Goal: Task Accomplishment & Management: Use online tool/utility

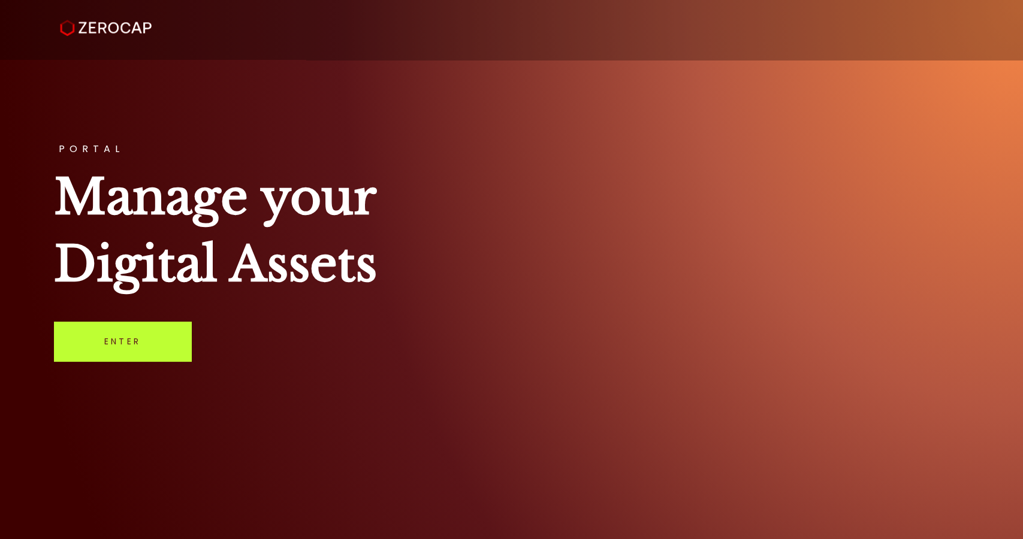
click at [101, 348] on link "Enter" at bounding box center [122, 342] width 137 height 40
click at [107, 348] on link "Enter" at bounding box center [122, 342] width 137 height 40
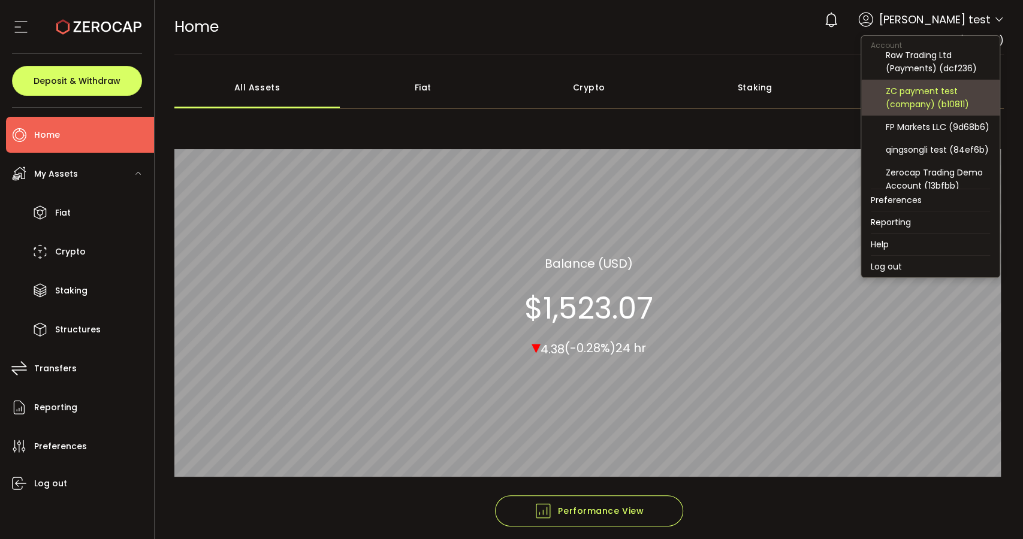
scroll to position [197, 0]
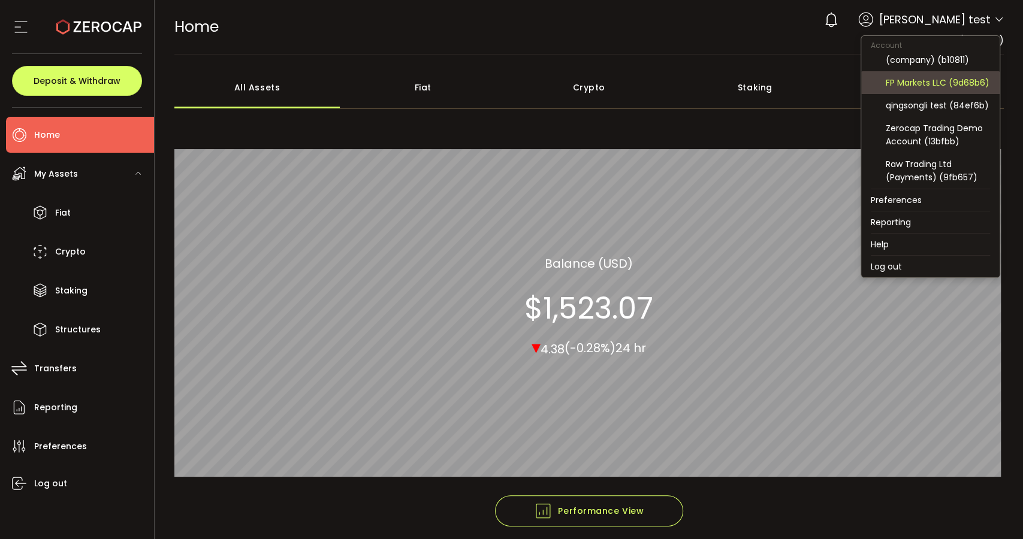
click at [941, 76] on div "FP Markets LLC (9d68b6)" at bounding box center [938, 82] width 104 height 13
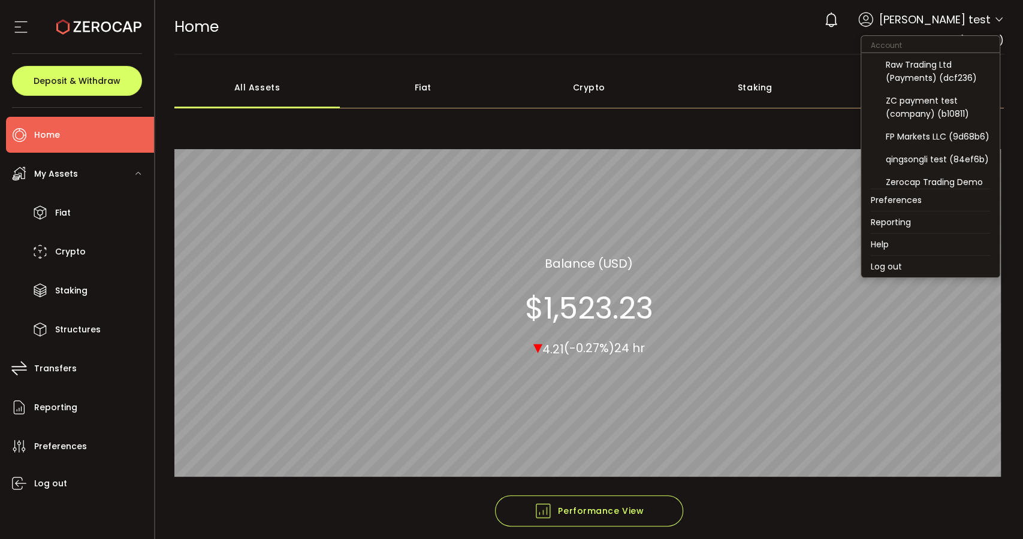
scroll to position [133, 0]
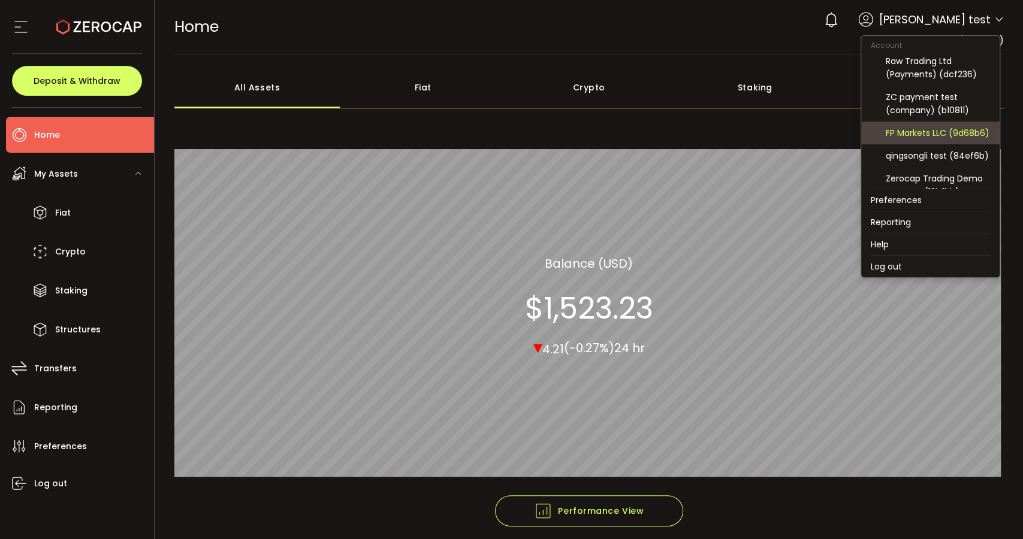
click at [940, 138] on div "FP Markets LLC (9d68b6)" at bounding box center [938, 132] width 104 height 13
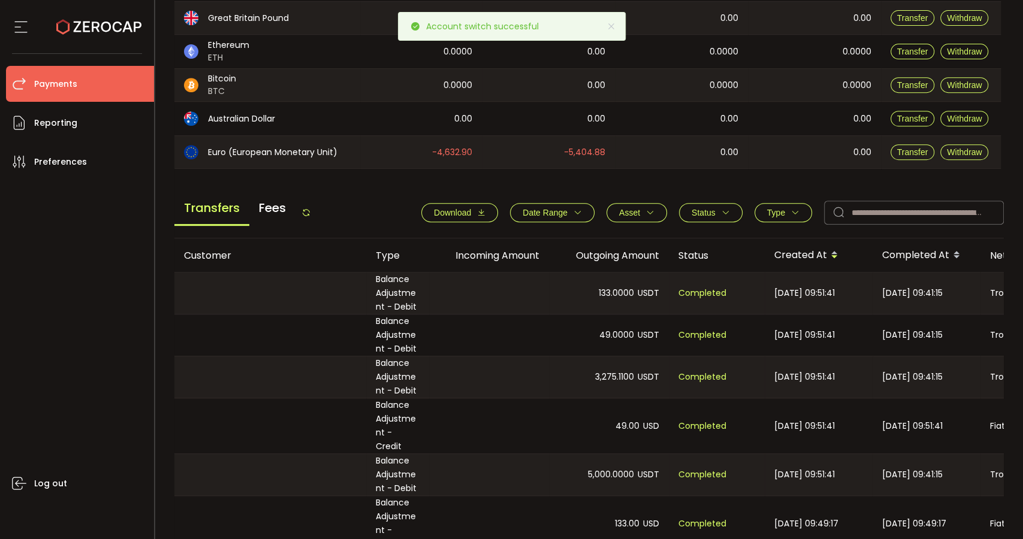
scroll to position [333, 0]
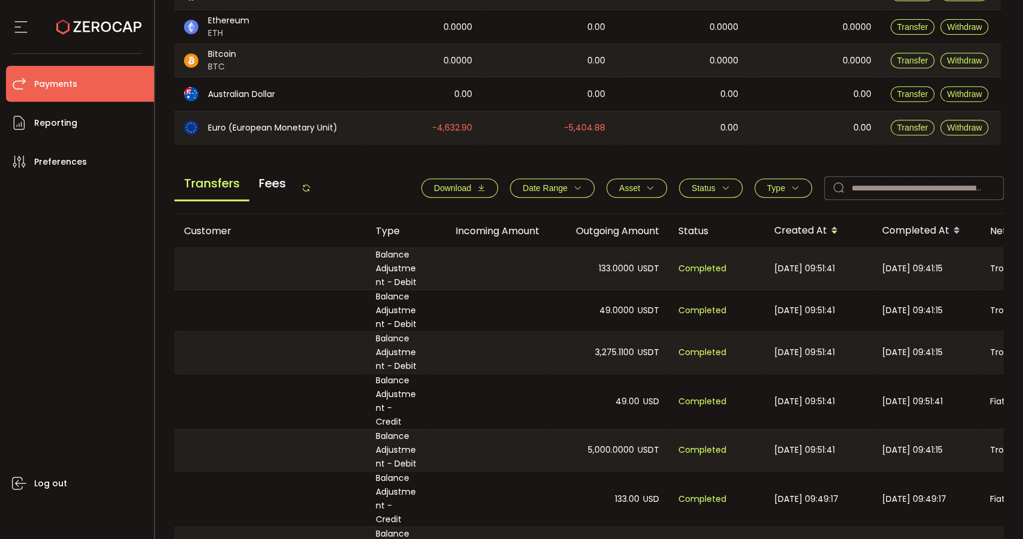
click at [539, 186] on span "Date Range" at bounding box center [545, 188] width 45 height 10
click at [527, 215] on input at bounding box center [527, 216] width 36 height 19
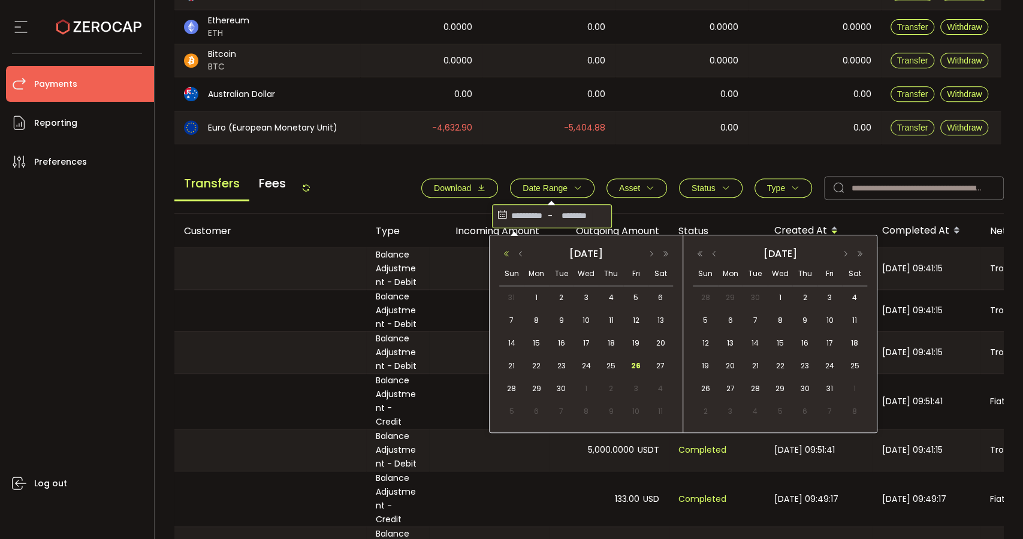
click at [506, 254] on button "button" at bounding box center [506, 254] width 14 height 8
click at [847, 251] on button "button" at bounding box center [845, 254] width 14 height 8
click at [652, 250] on button "button" at bounding box center [651, 254] width 14 height 8
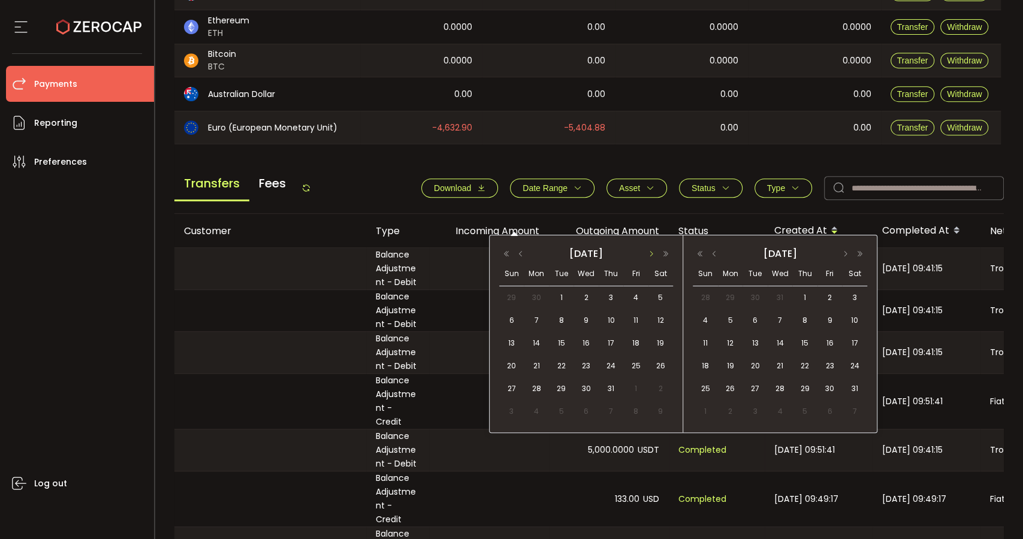
click at [652, 250] on button "button" at bounding box center [651, 254] width 14 height 8
click at [535, 414] on span "30" at bounding box center [536, 412] width 14 height 14
click at [802, 315] on span "8" at bounding box center [805, 320] width 14 height 14
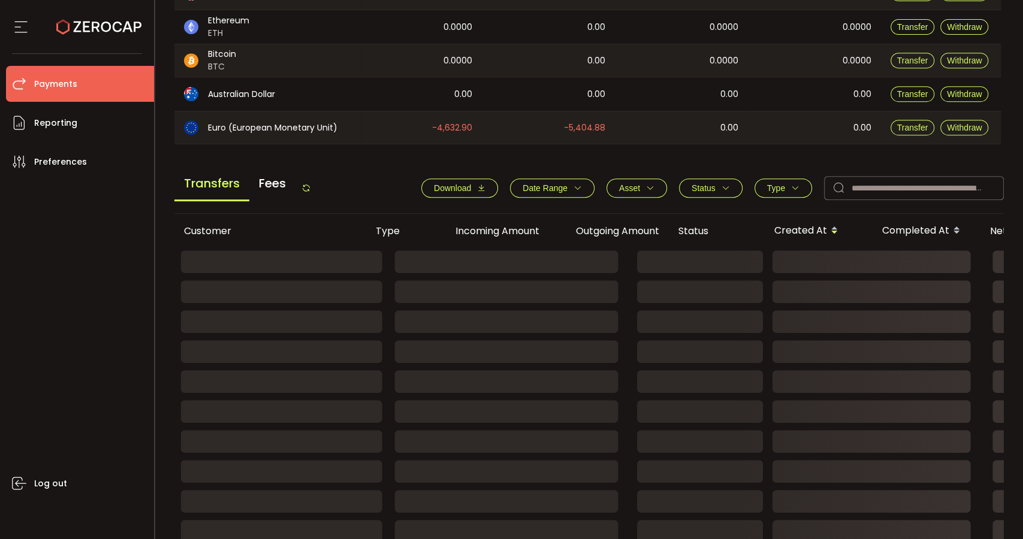
click at [786, 188] on span "Type" at bounding box center [783, 188] width 32 height 10
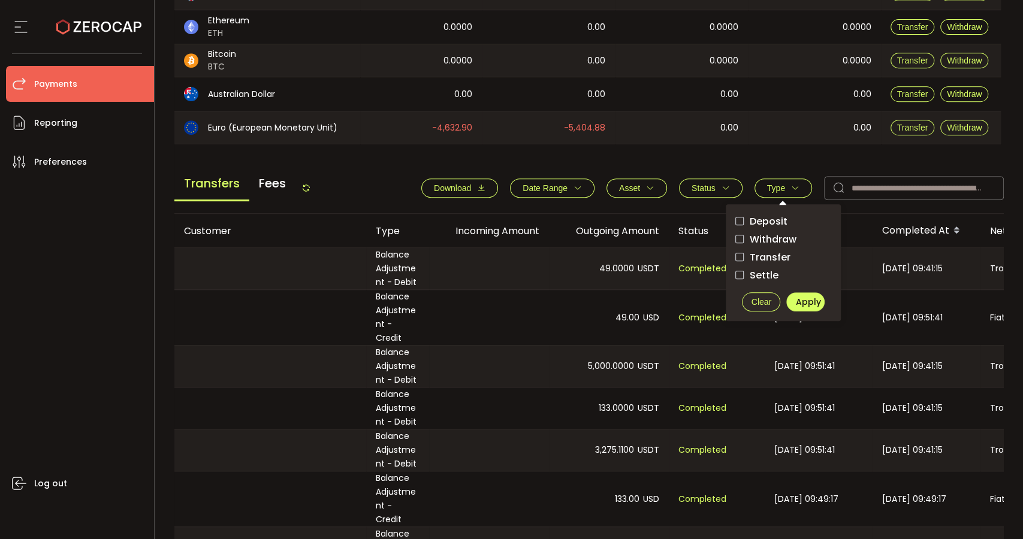
click at [766, 252] on span "Transfer" at bounding box center [767, 257] width 47 height 11
click at [764, 270] on span "Settle" at bounding box center [761, 275] width 35 height 11
click at [541, 187] on span "Date Range" at bounding box center [545, 188] width 45 height 10
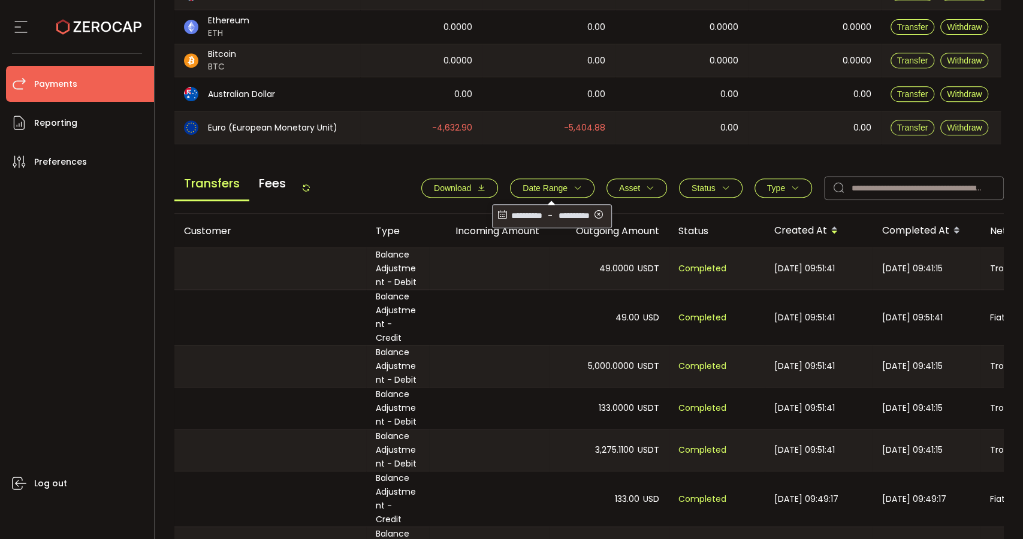
click at [525, 221] on input "**********" at bounding box center [527, 216] width 36 height 19
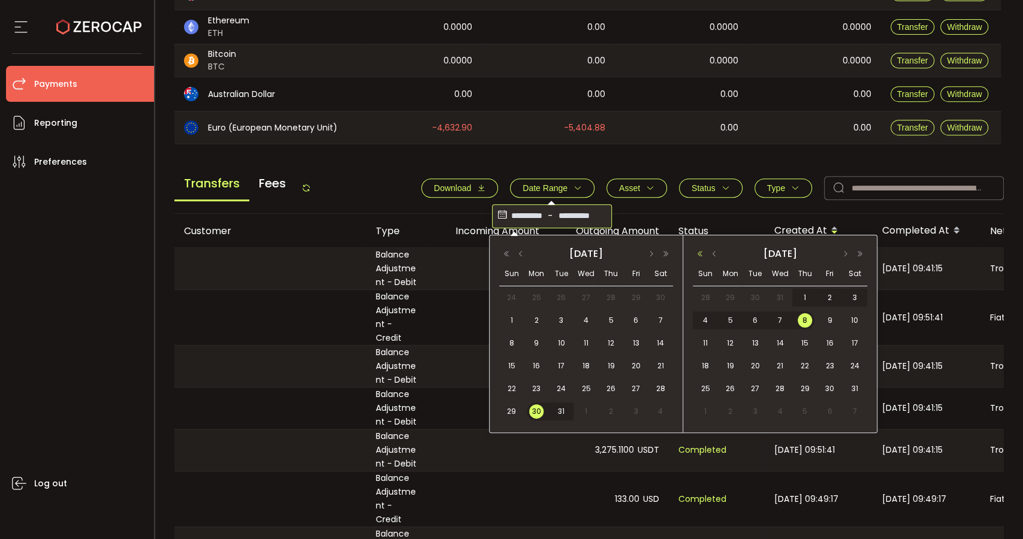
click at [700, 251] on button "button" at bounding box center [700, 254] width 14 height 8
click at [784, 316] on span "8" at bounding box center [780, 320] width 14 height 14
click at [541, 410] on span "30" at bounding box center [536, 412] width 14 height 14
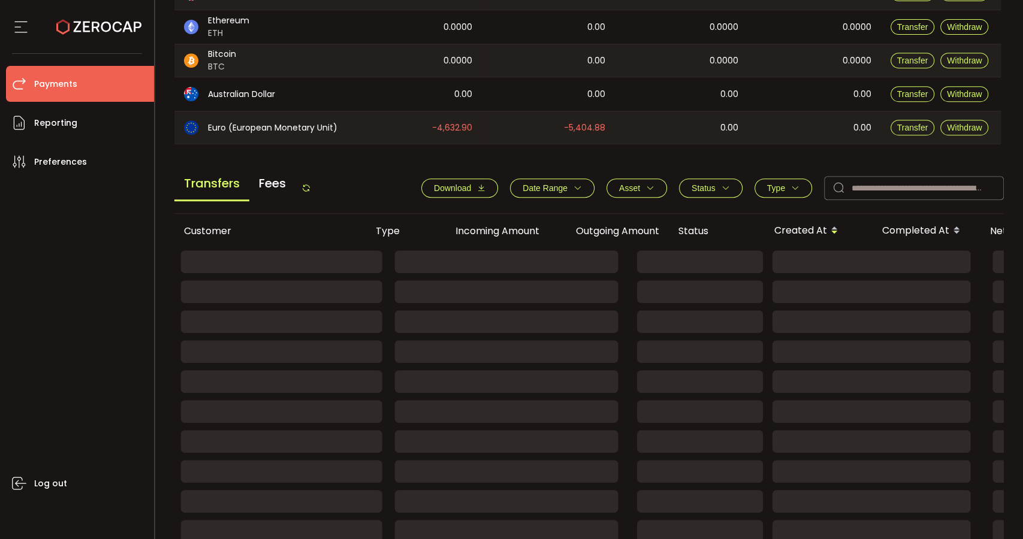
scroll to position [297, 0]
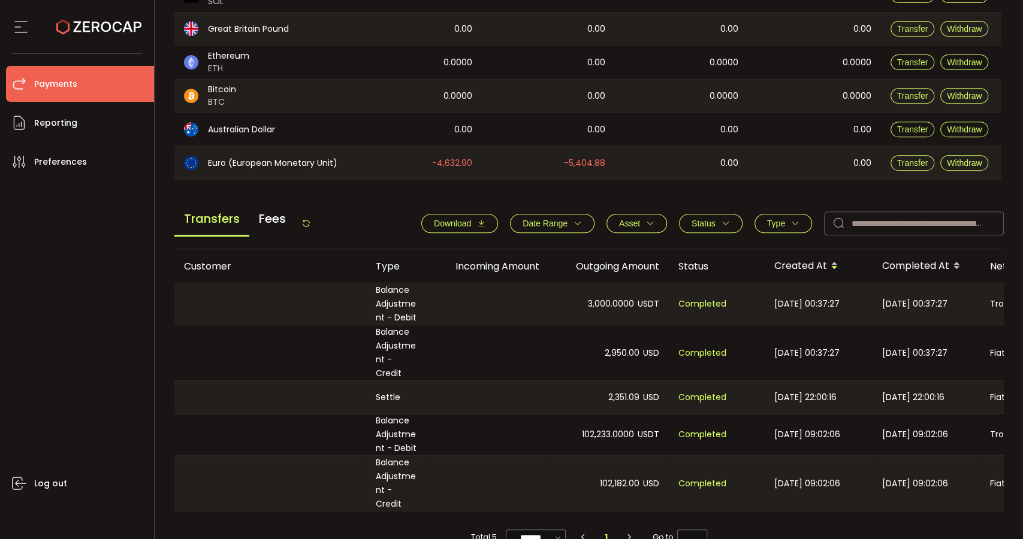
click at [792, 219] on icon "button" at bounding box center [795, 223] width 8 height 8
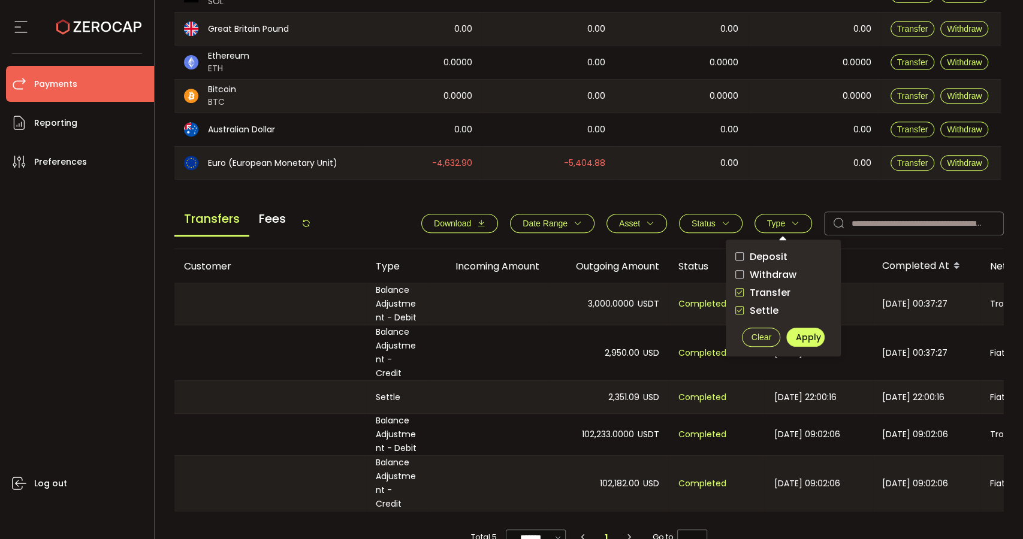
click at [552, 459] on div "102,182.00 USD" at bounding box center [609, 483] width 120 height 55
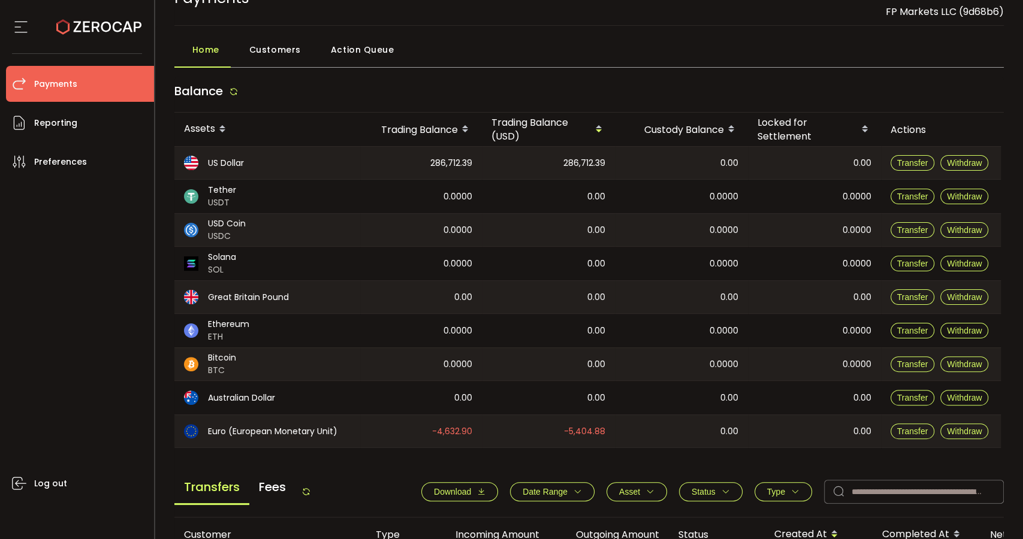
scroll to position [0, 0]
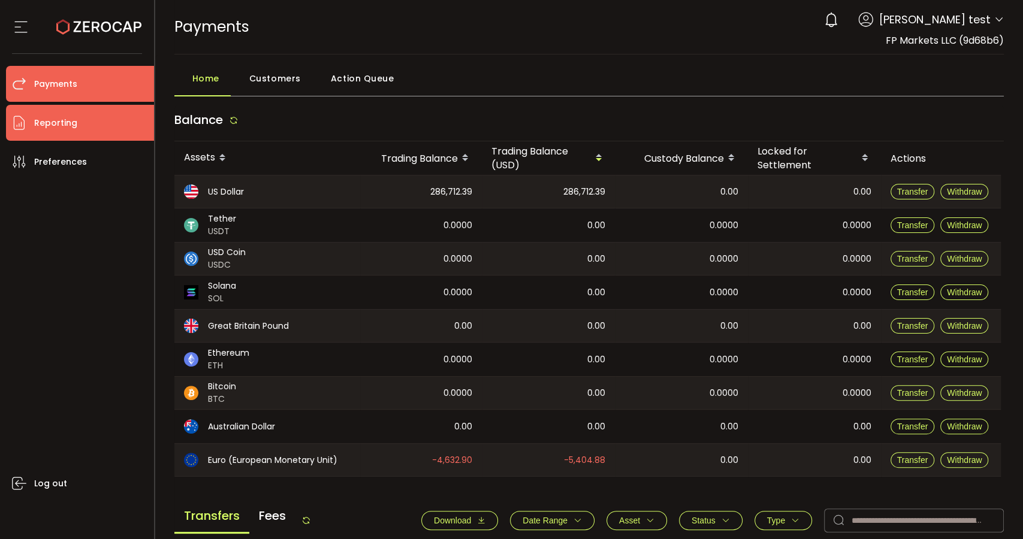
click at [70, 128] on span "Reporting" at bounding box center [55, 122] width 43 height 17
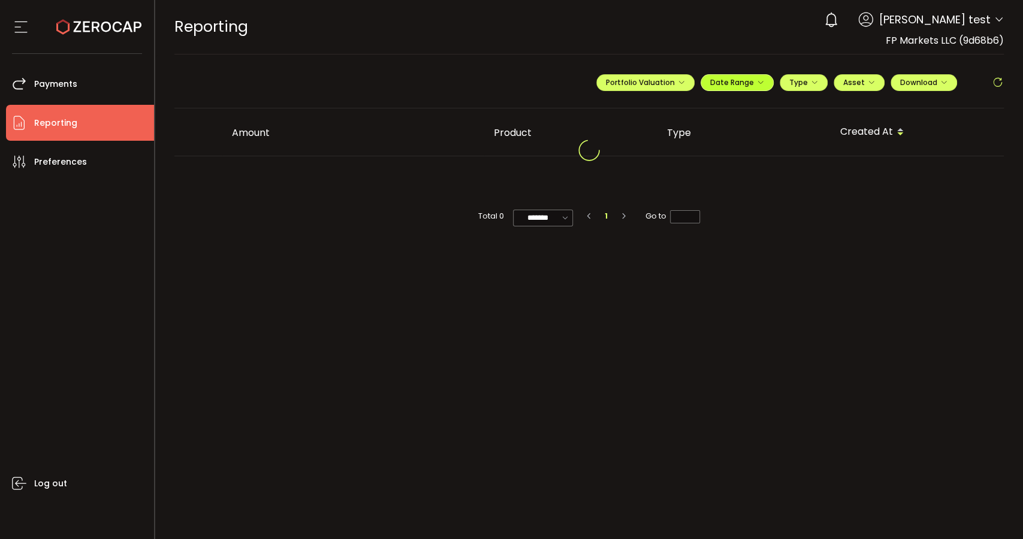
click at [743, 79] on span "Date Range" at bounding box center [737, 82] width 54 height 10
click at [708, 104] on input at bounding box center [704, 107] width 77 height 12
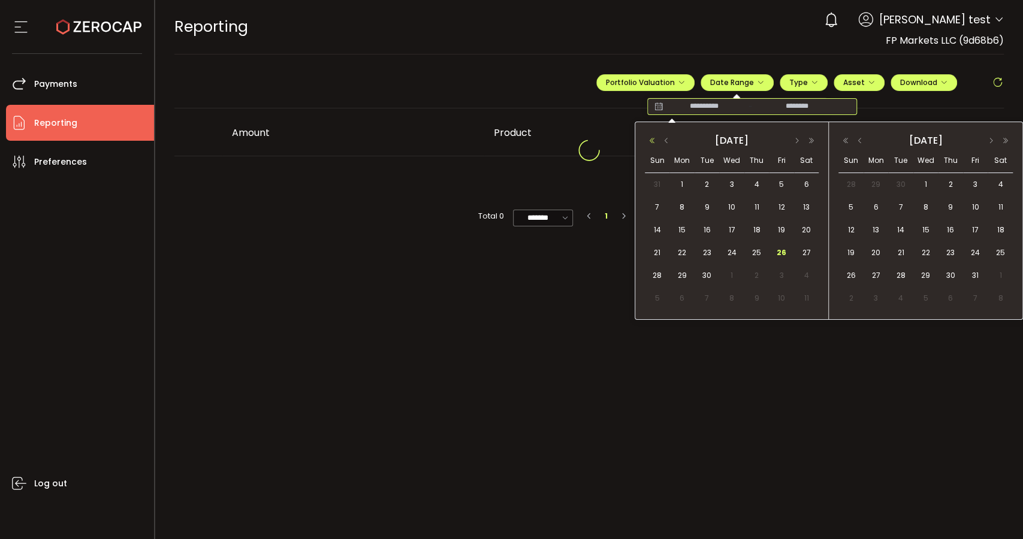
click at [652, 141] on button "button" at bounding box center [652, 141] width 14 height 8
click at [800, 138] on button "button" at bounding box center [797, 141] width 14 height 8
click at [687, 301] on span "30" at bounding box center [682, 298] width 14 height 14
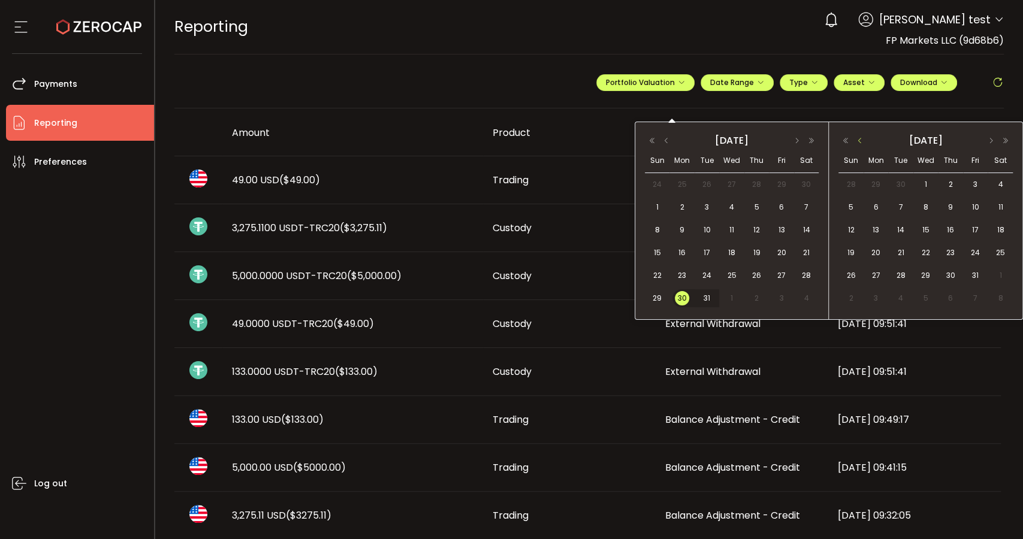
click at [862, 140] on button "button" at bounding box center [860, 141] width 14 height 8
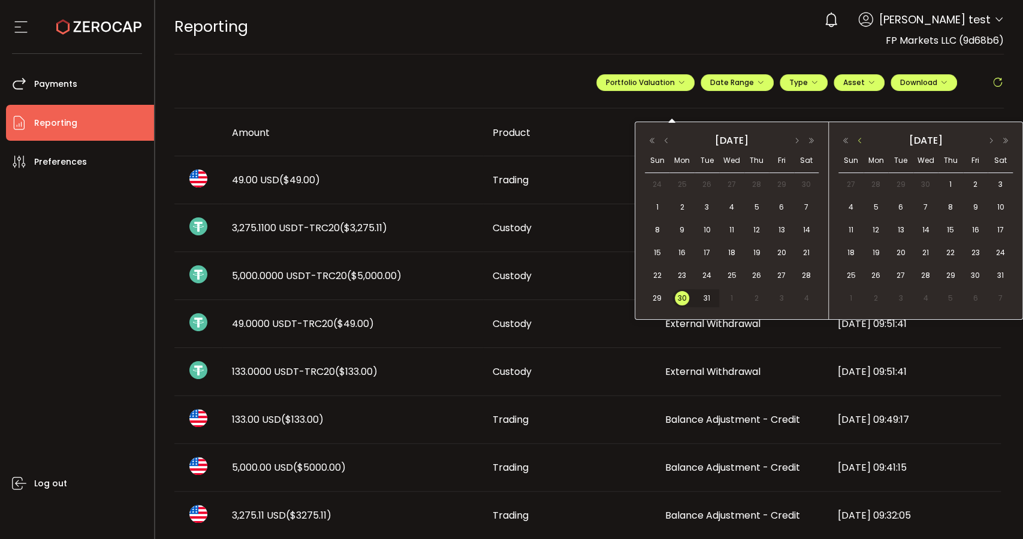
click at [862, 140] on button "button" at bounding box center [860, 141] width 14 height 8
click at [925, 206] on span "8" at bounding box center [925, 207] width 14 height 14
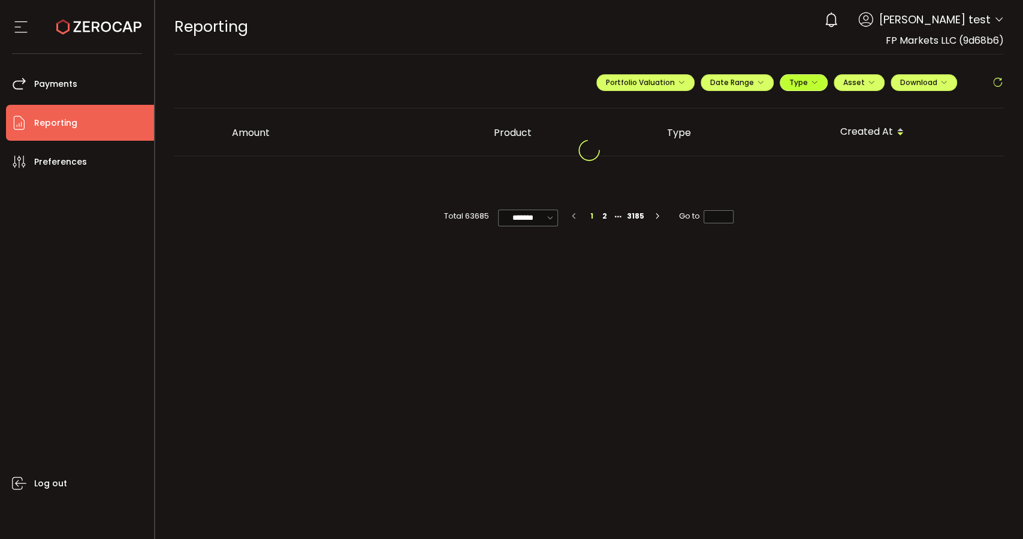
click at [810, 80] on span "Type" at bounding box center [803, 82] width 29 height 10
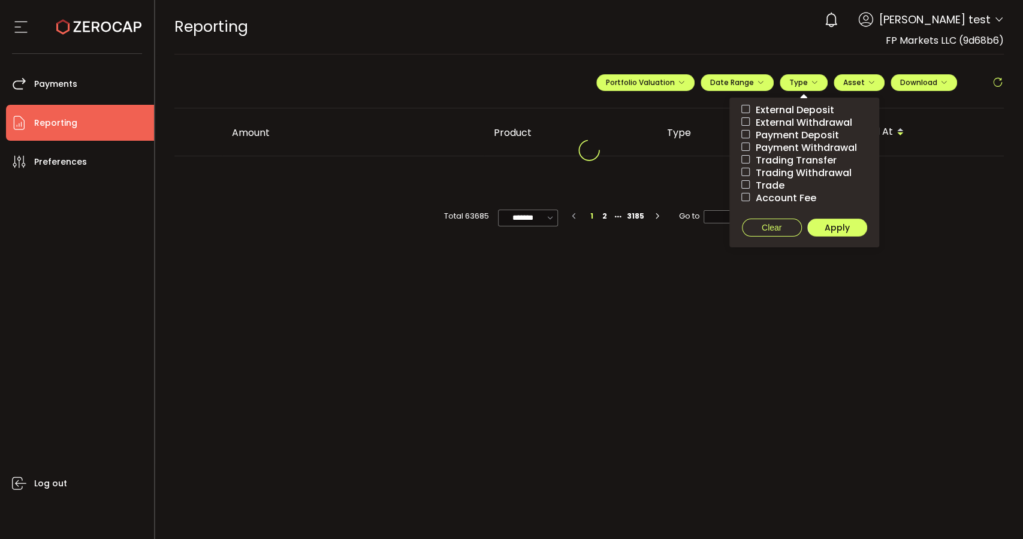
click at [792, 158] on span "Trading Transfer" at bounding box center [793, 160] width 87 height 11
click at [793, 175] on span "Trading Withdrawal" at bounding box center [801, 172] width 102 height 11
click at [842, 226] on span "Apply" at bounding box center [837, 228] width 25 height 12
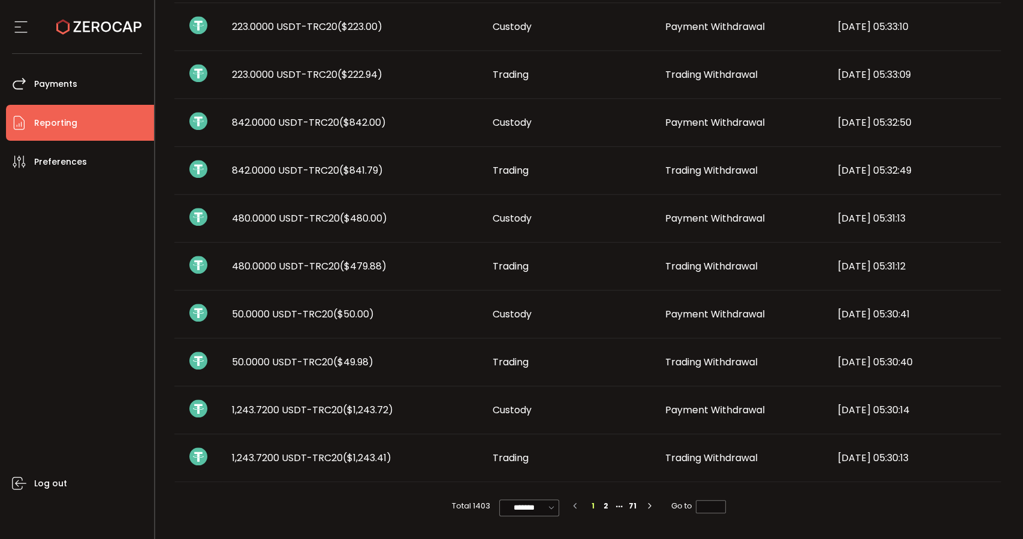
scroll to position [636, 0]
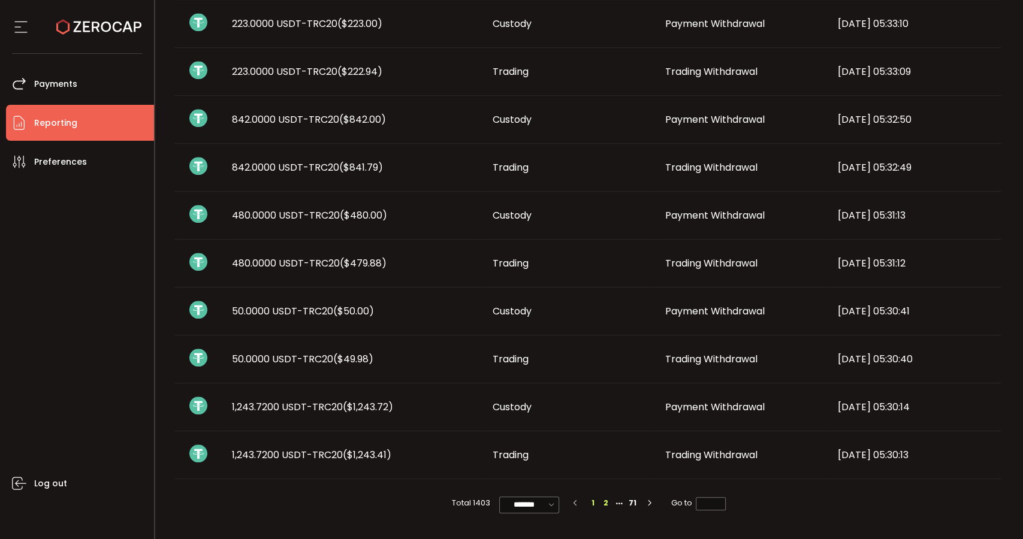
click at [605, 503] on li "2" at bounding box center [605, 503] width 13 height 13
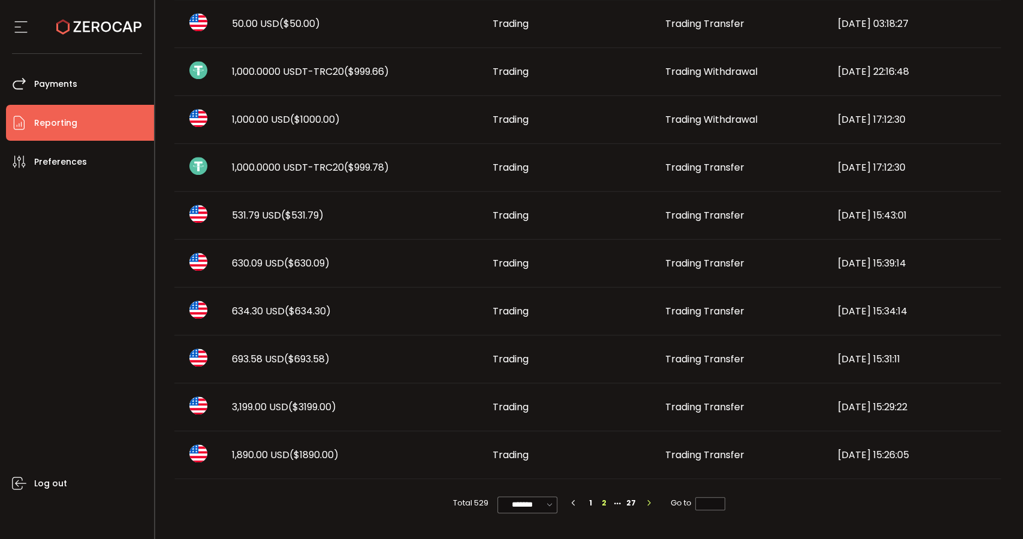
click at [647, 500] on icon "button" at bounding box center [648, 503] width 7 height 7
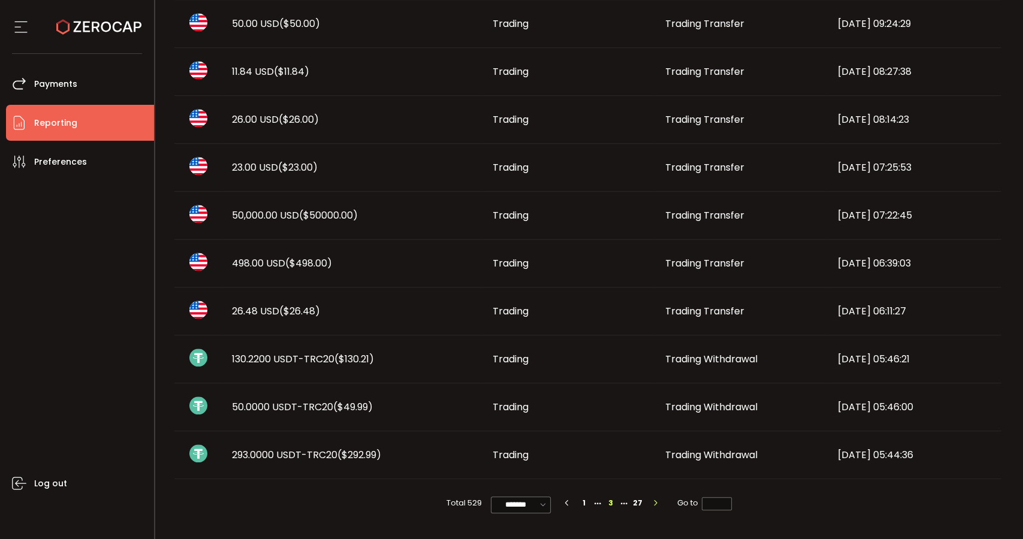
click at [655, 502] on icon "button" at bounding box center [655, 503] width 7 height 7
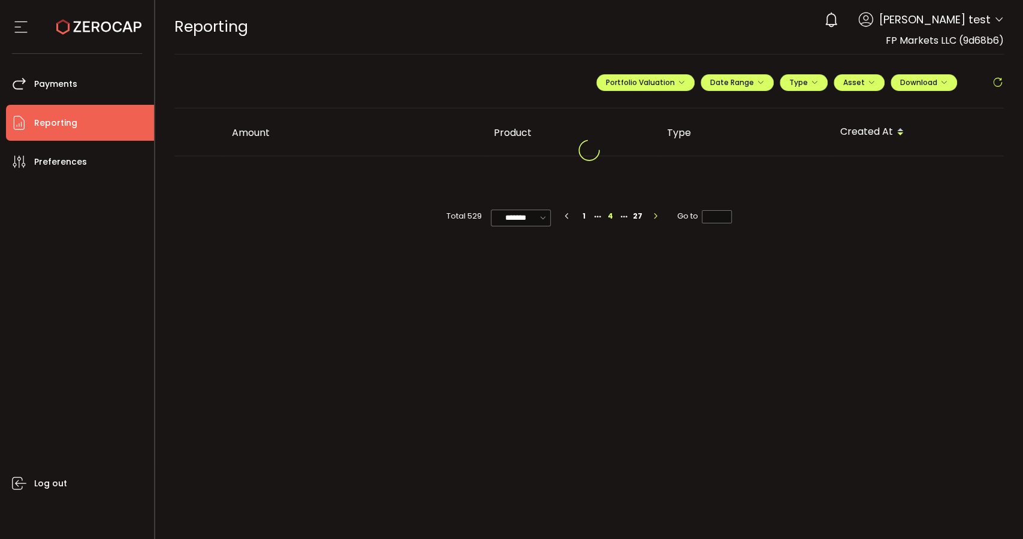
scroll to position [0, 0]
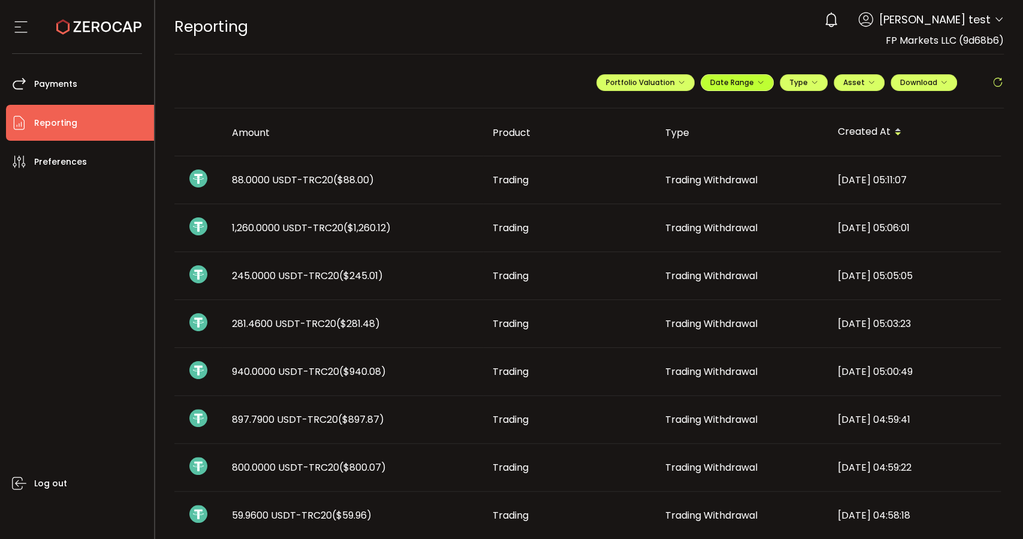
click at [750, 82] on span "Date Range" at bounding box center [737, 82] width 54 height 10
click at [700, 109] on input "**********" at bounding box center [704, 107] width 77 height 12
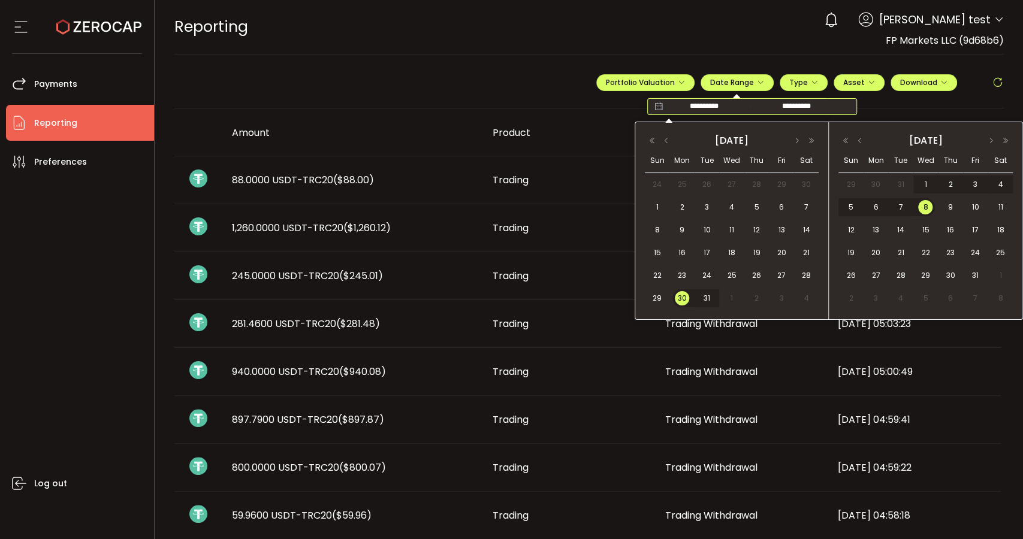
click at [684, 300] on span "30" at bounding box center [682, 298] width 14 height 14
click at [901, 205] on span "7" at bounding box center [901, 207] width 14 height 14
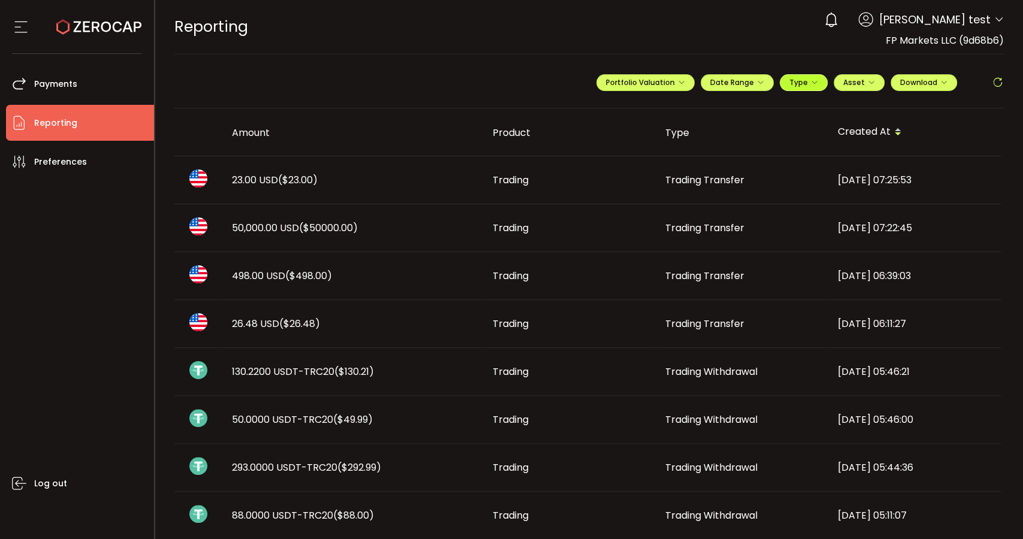
click at [811, 81] on icon "button" at bounding box center [814, 82] width 7 height 7
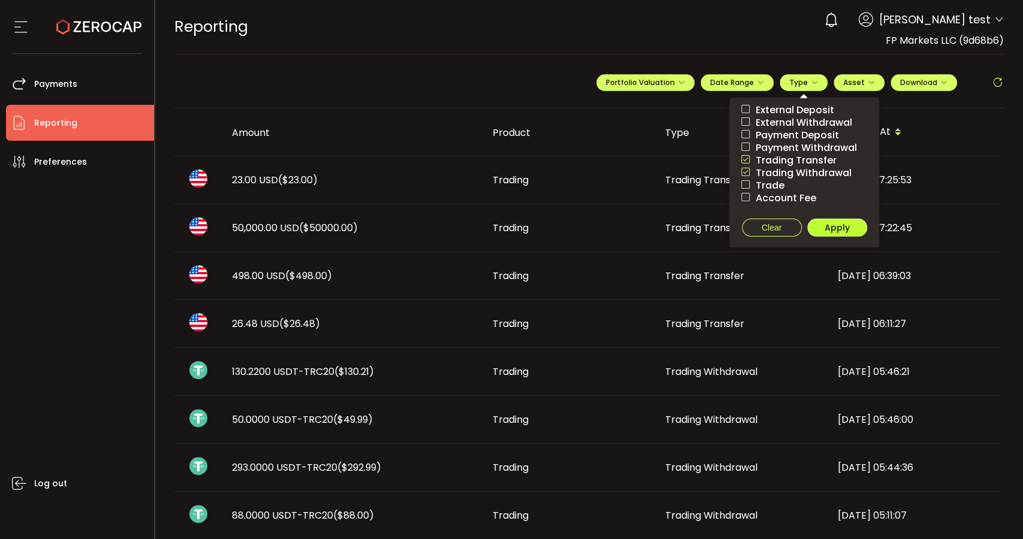
click at [837, 227] on span "Apply" at bounding box center [837, 228] width 25 height 12
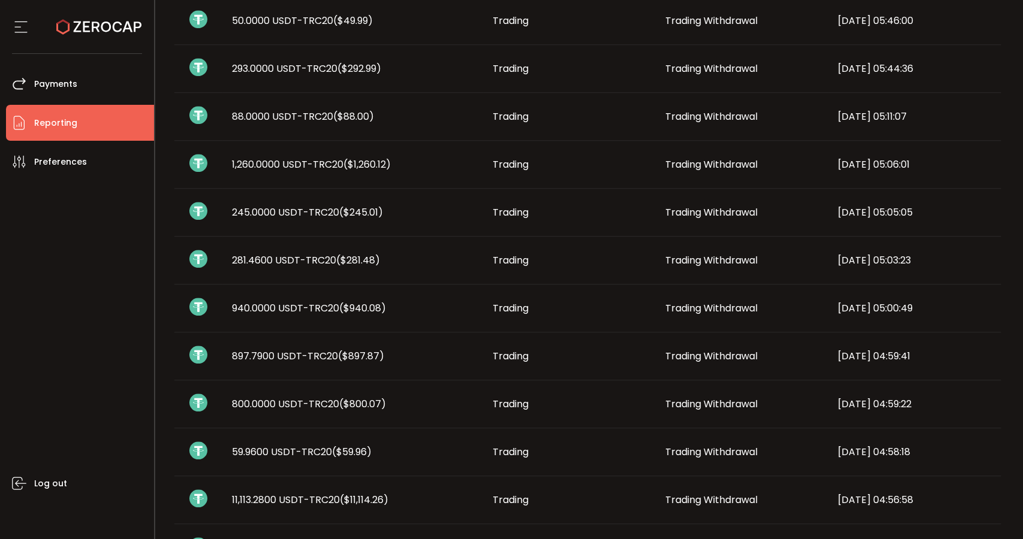
scroll to position [636, 0]
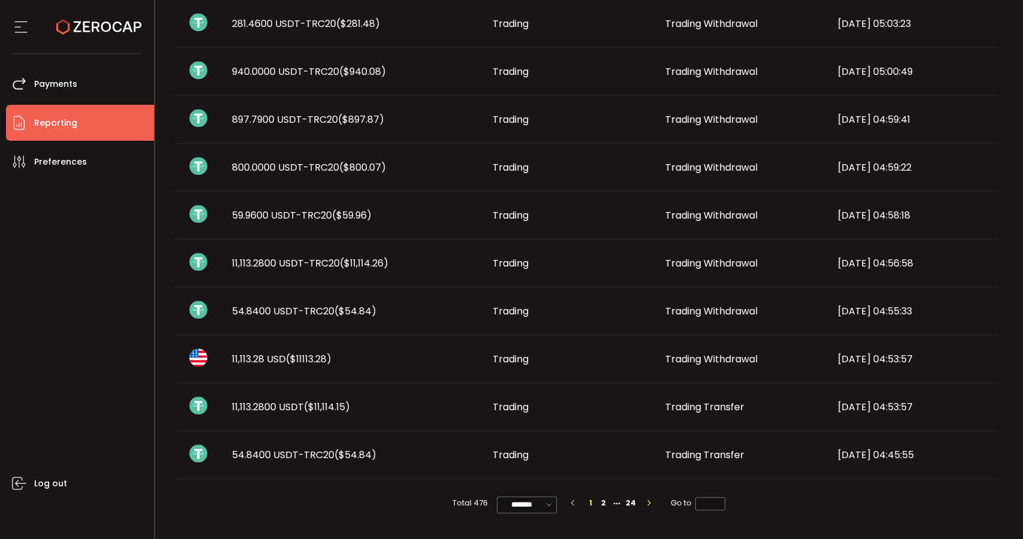
click at [645, 500] on icon "button" at bounding box center [648, 503] width 7 height 7
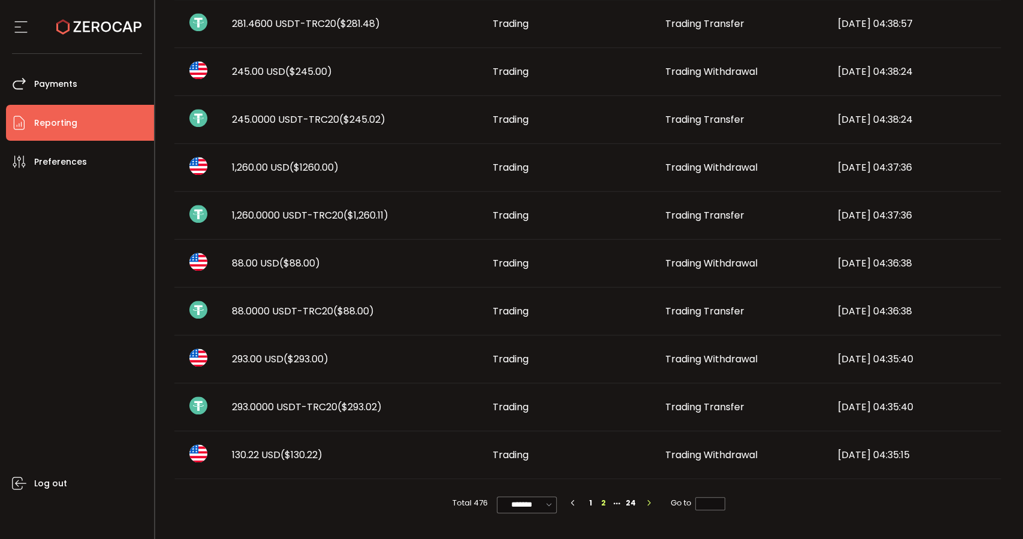
click at [650, 505] on icon "button" at bounding box center [648, 503] width 7 height 7
type input "*"
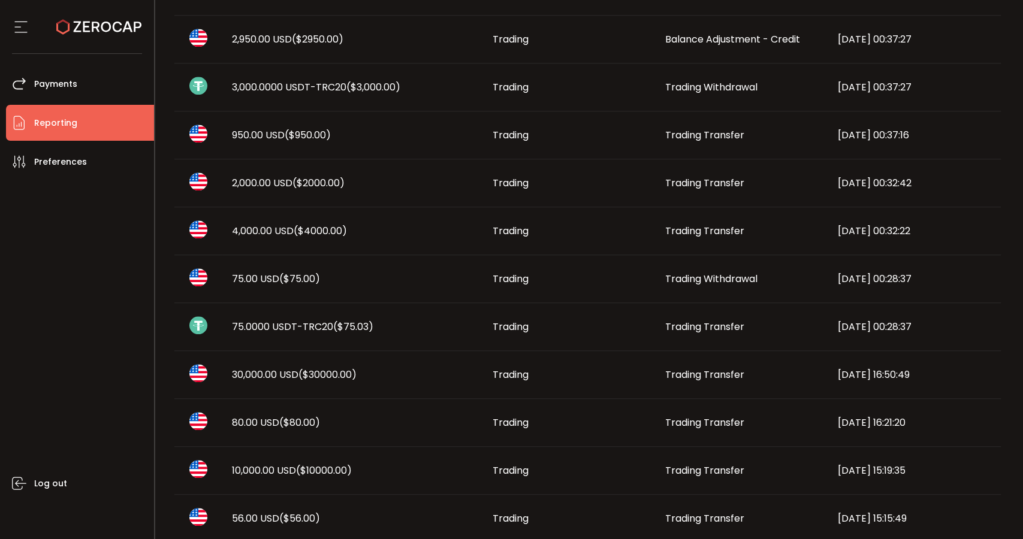
scroll to position [303, 0]
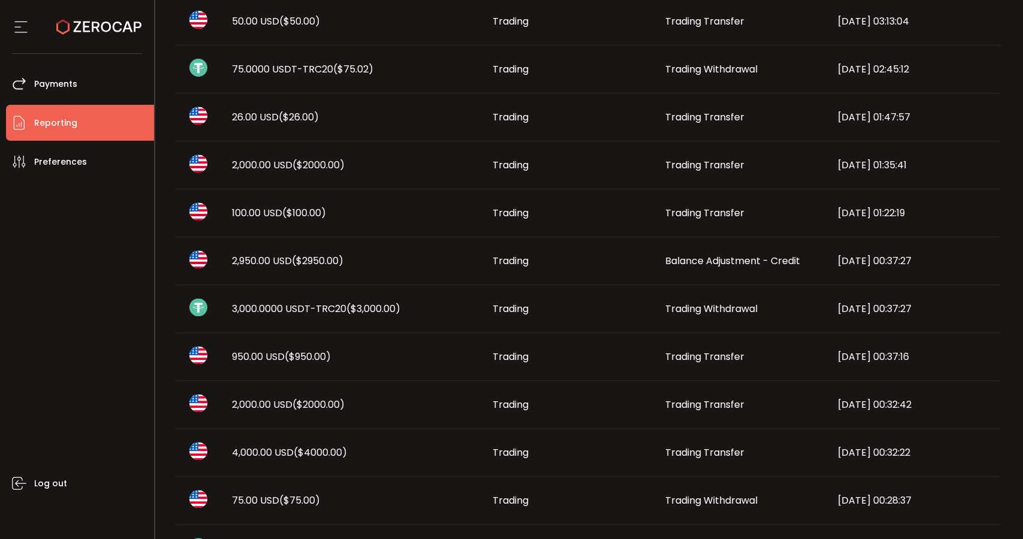
click at [616, 260] on div "Trading" at bounding box center [569, 261] width 173 height 14
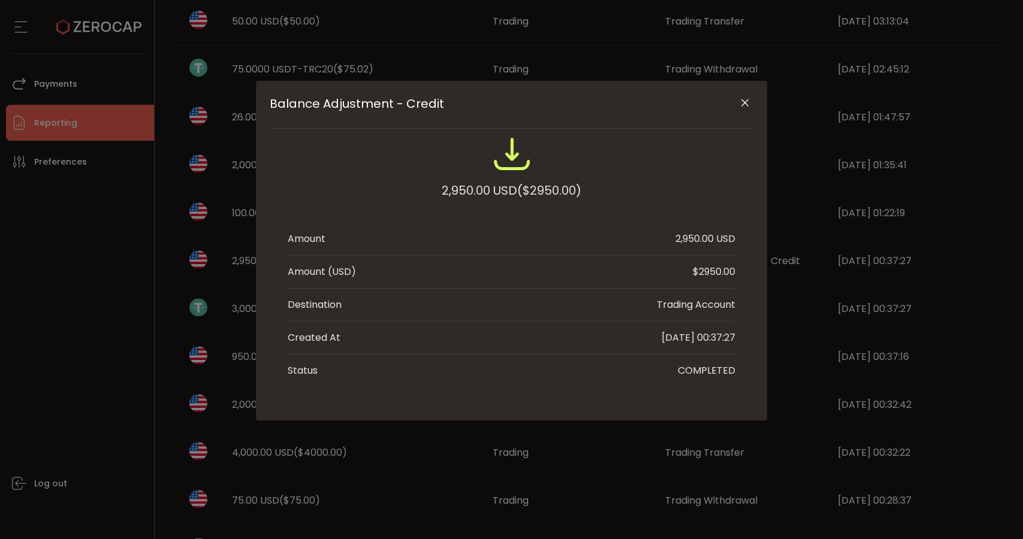
click at [750, 98] on icon "Close" at bounding box center [745, 103] width 12 height 12
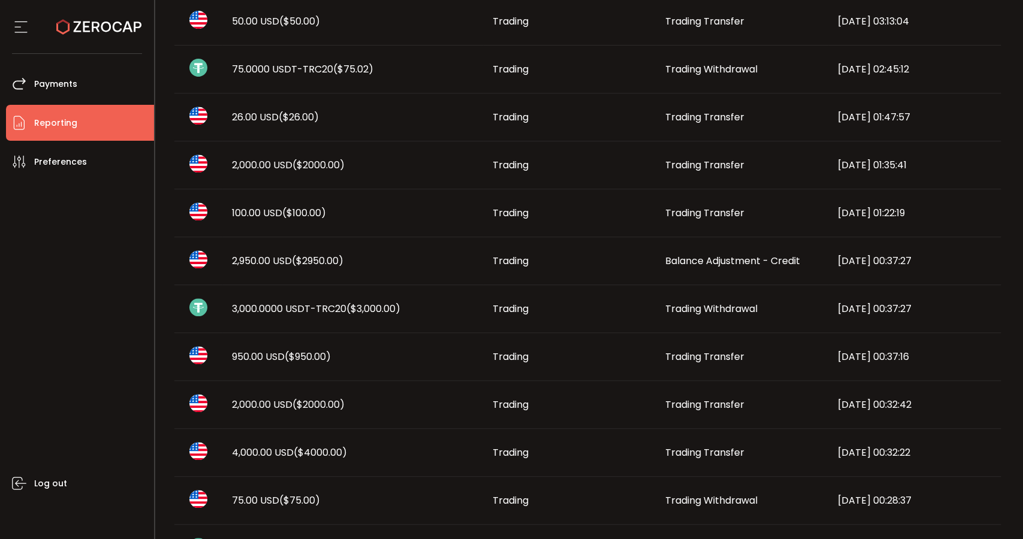
click at [647, 310] on div "Trading" at bounding box center [569, 309] width 173 height 14
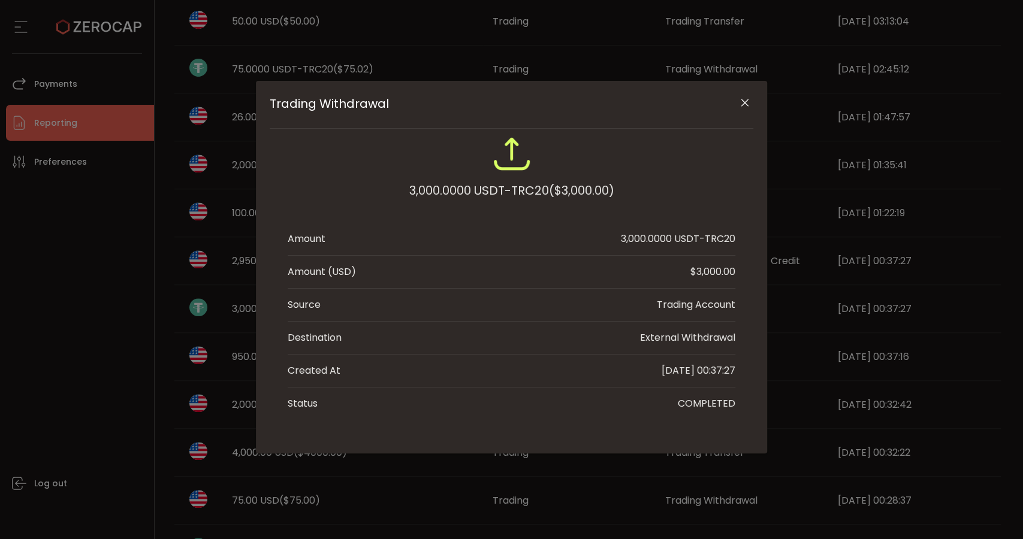
click at [741, 105] on icon "Close" at bounding box center [745, 103] width 12 height 12
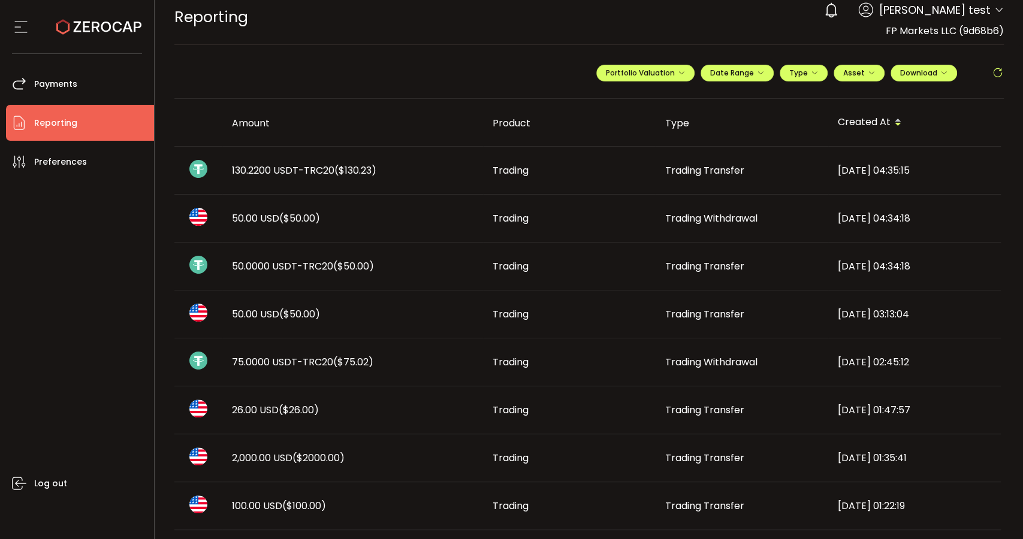
scroll to position [0, 0]
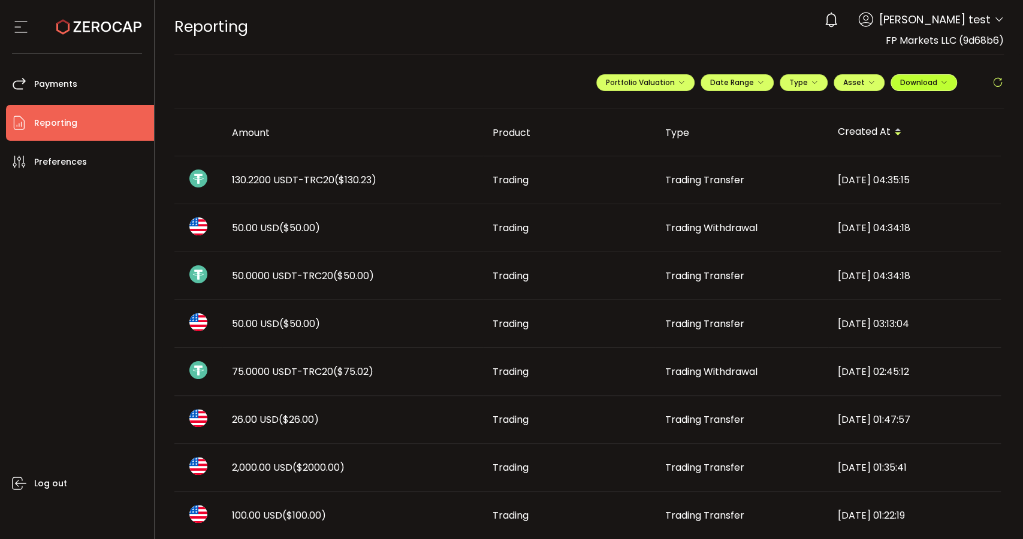
click at [924, 80] on span "Download" at bounding box center [923, 82] width 47 height 10
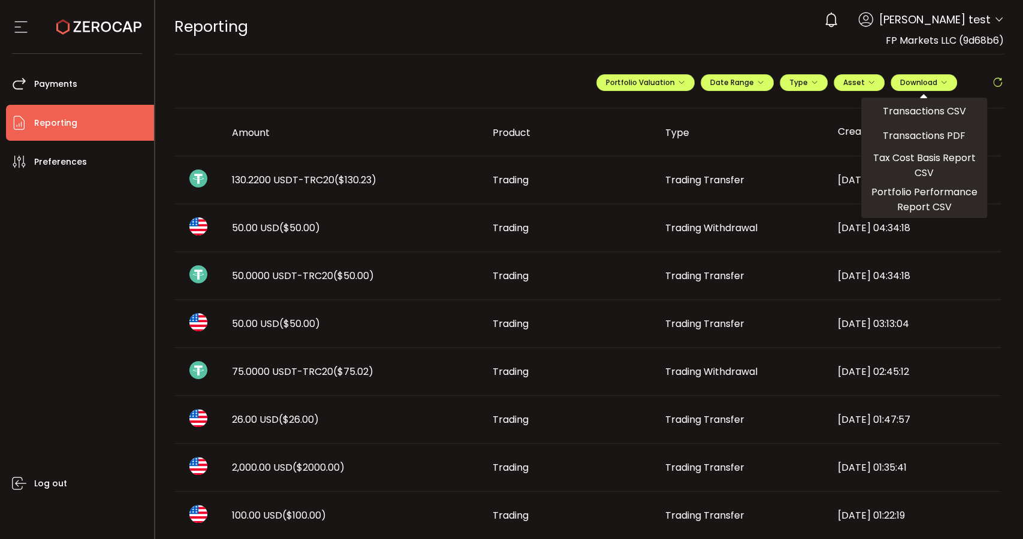
click at [294, 67] on div "**********" at bounding box center [589, 88] width 830 height 42
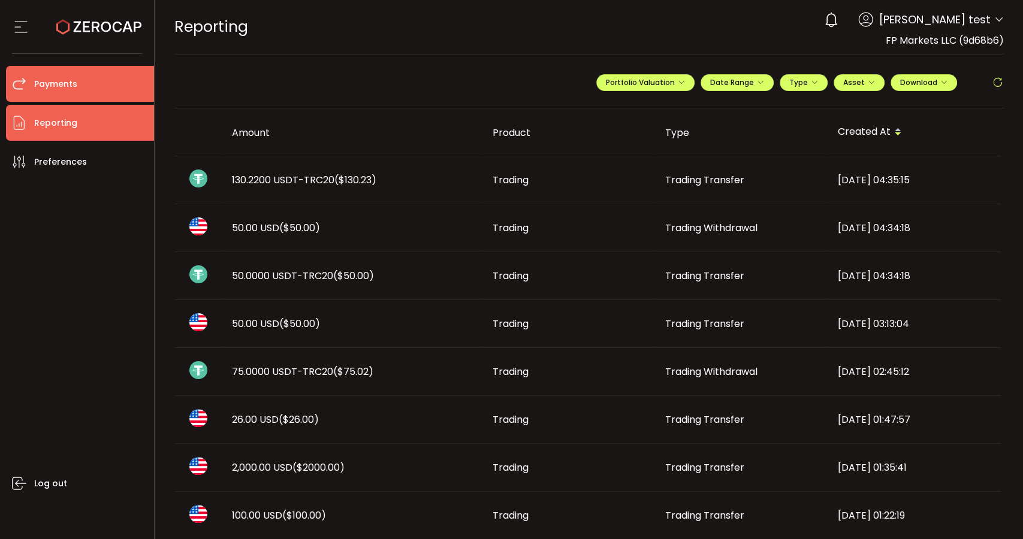
click at [49, 85] on span "Payments" at bounding box center [55, 84] width 43 height 17
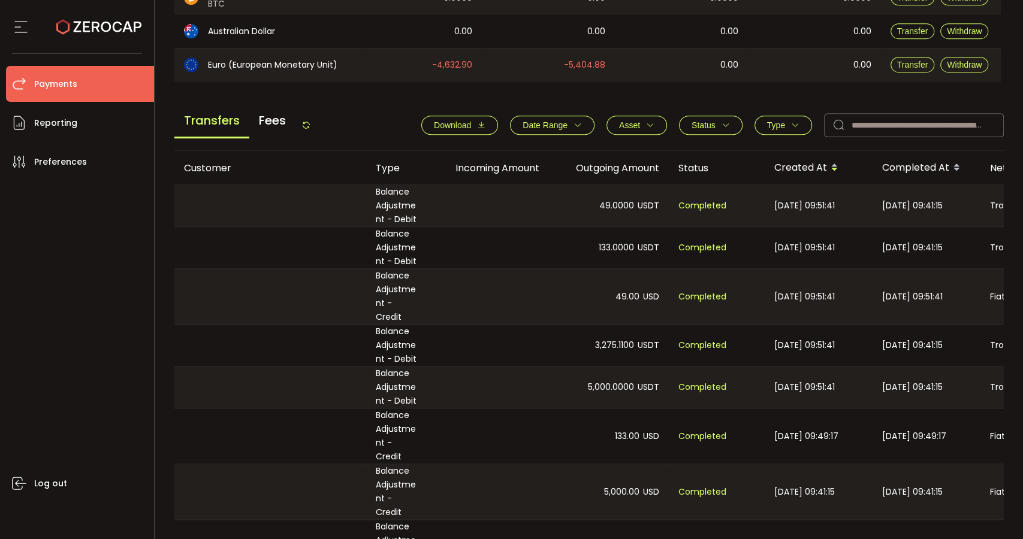
scroll to position [399, 0]
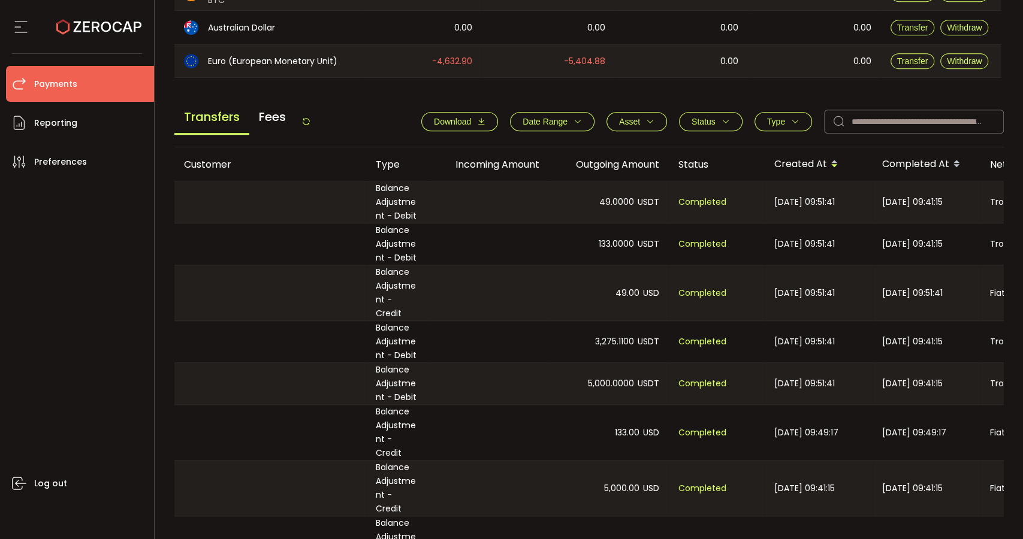
click at [553, 122] on span "Date Range" at bounding box center [545, 122] width 45 height 10
click at [519, 152] on input at bounding box center [527, 149] width 36 height 19
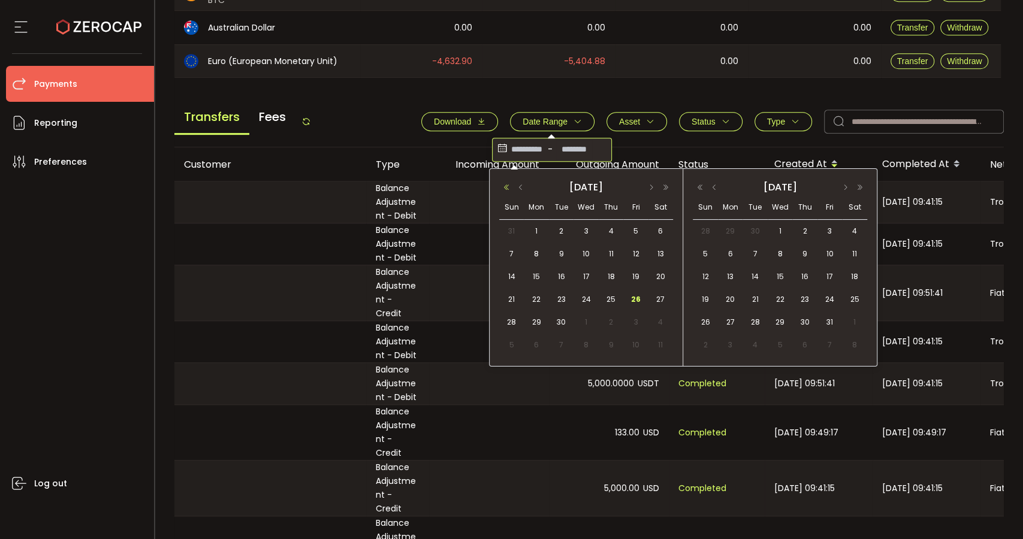
click at [511, 185] on button "button" at bounding box center [506, 187] width 14 height 8
click at [654, 183] on button "button" at bounding box center [651, 187] width 14 height 8
click at [539, 349] on span "30" at bounding box center [536, 345] width 14 height 14
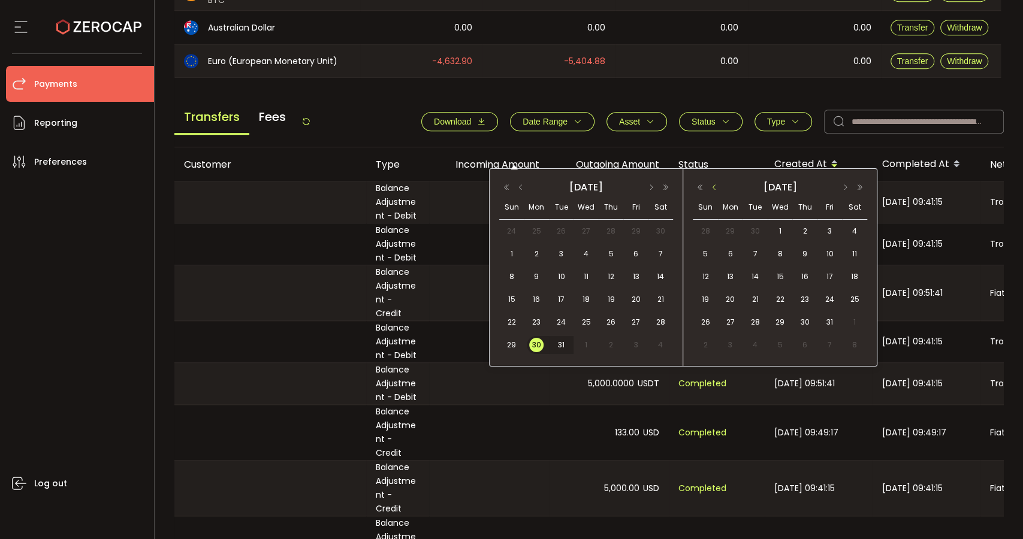
click at [710, 186] on button "button" at bounding box center [714, 187] width 14 height 8
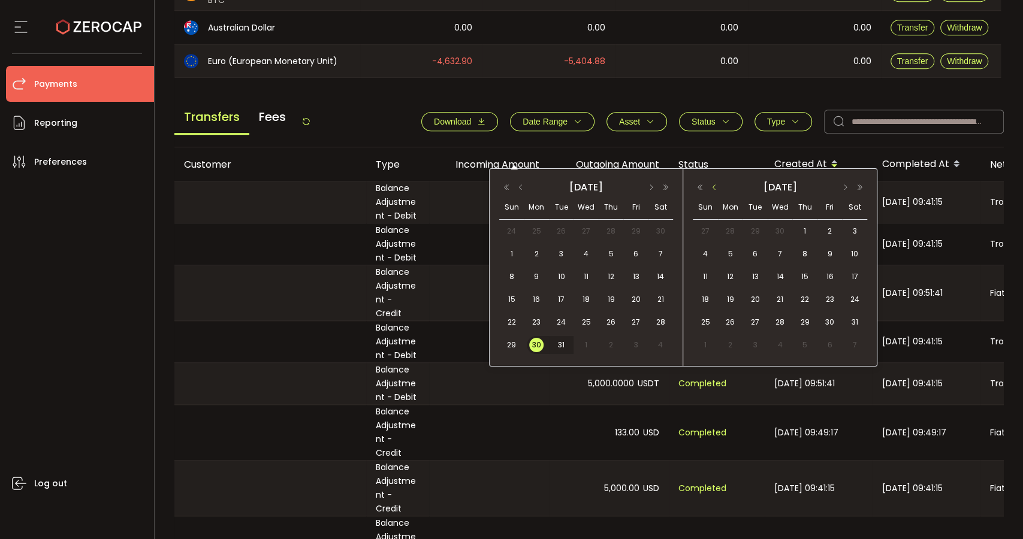
click at [710, 186] on button "button" at bounding box center [714, 187] width 14 height 8
click at [778, 252] on span "8" at bounding box center [780, 254] width 14 height 14
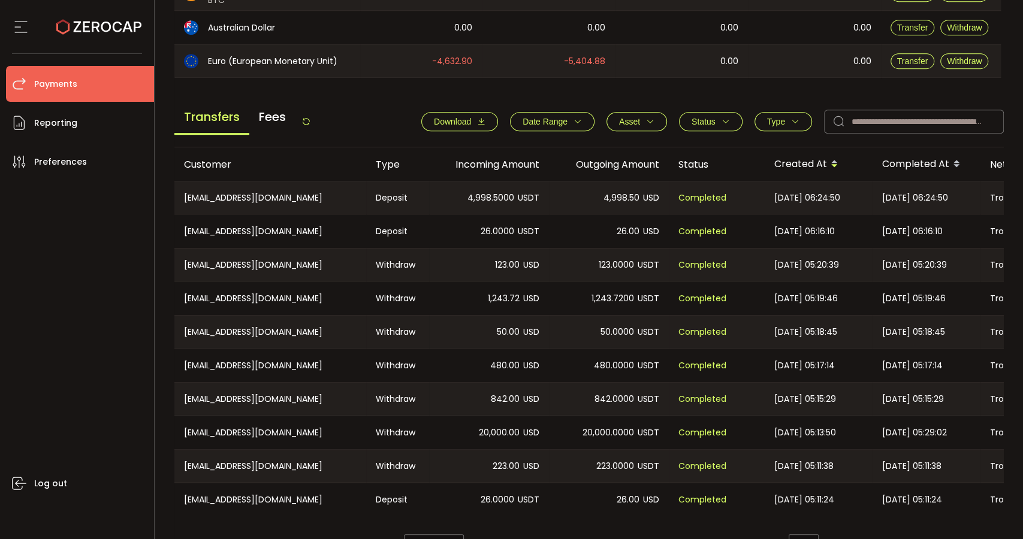
scroll to position [432, 0]
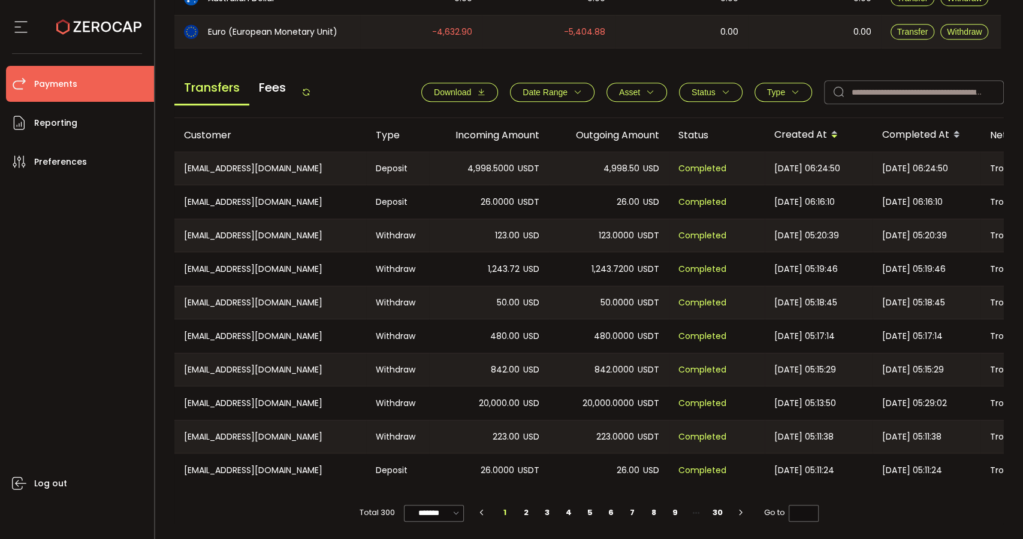
click at [782, 89] on span "Type" at bounding box center [783, 93] width 32 height 10
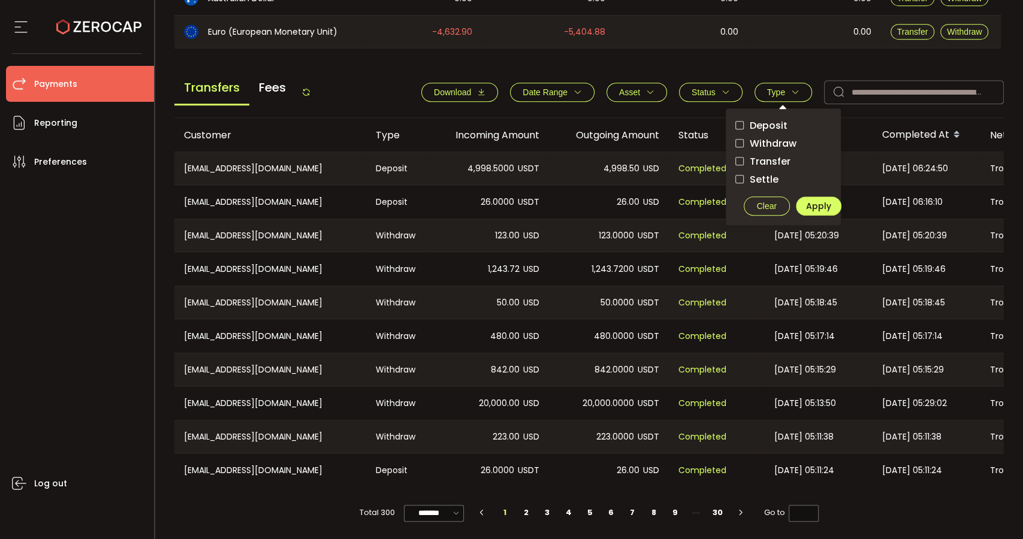
click at [747, 47] on main "Balance Assets Trading Balance Trading Balance (USD) Custody Balance Locked for…" at bounding box center [589, 101] width 830 height 851
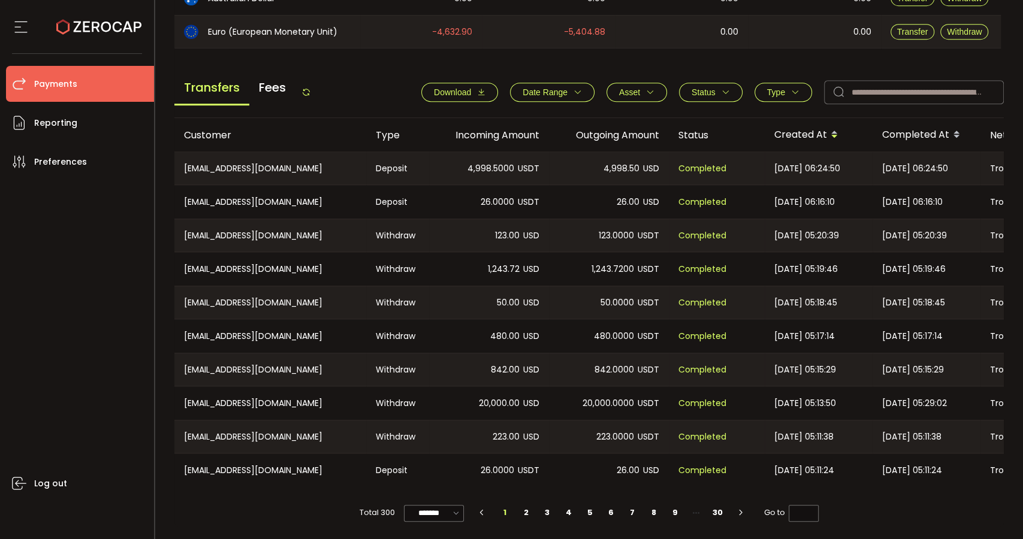
click at [461, 88] on span "Download" at bounding box center [452, 93] width 37 height 10
click at [546, 511] on li "3" at bounding box center [548, 513] width 22 height 17
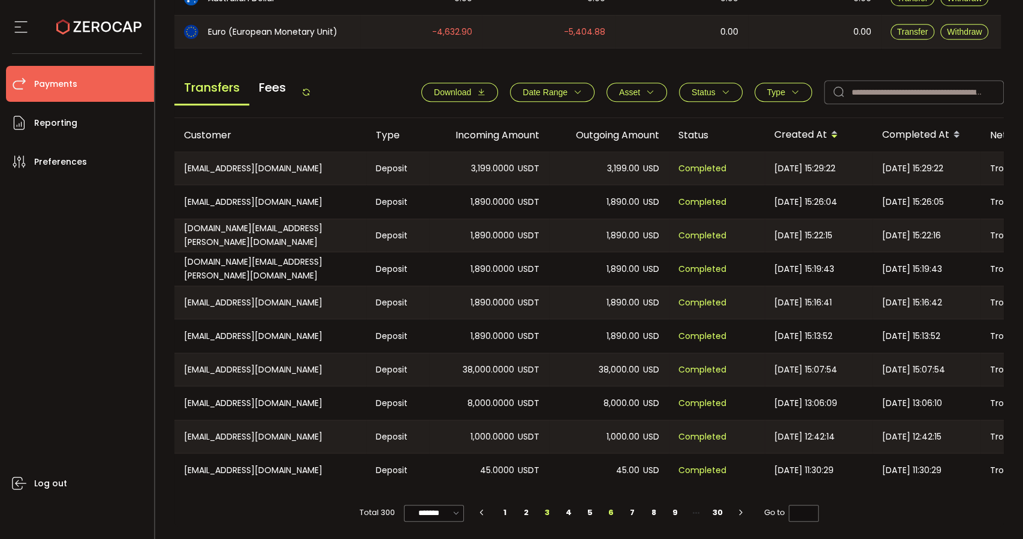
click at [607, 512] on li "6" at bounding box center [612, 513] width 22 height 17
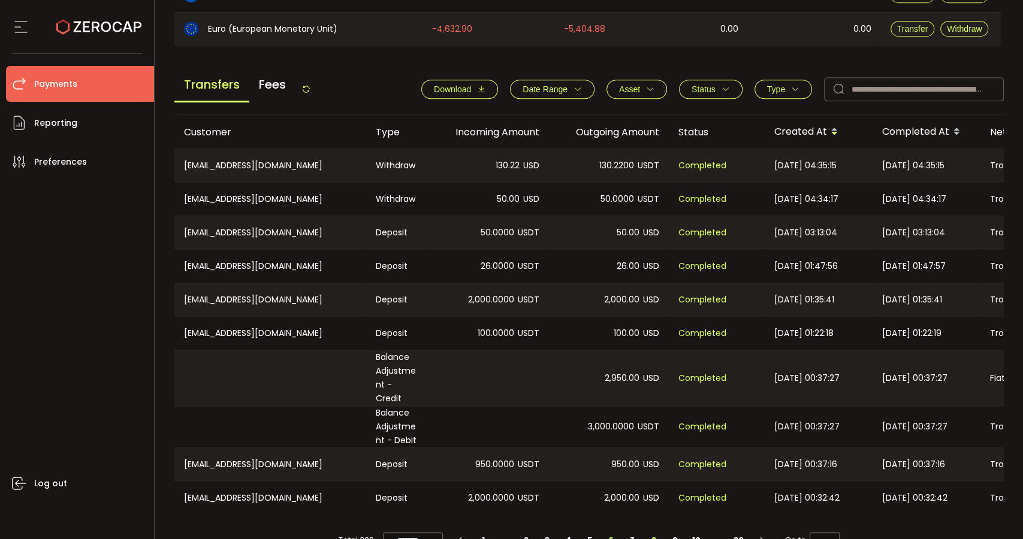
click at [654, 532] on li "8" at bounding box center [654, 540] width 22 height 17
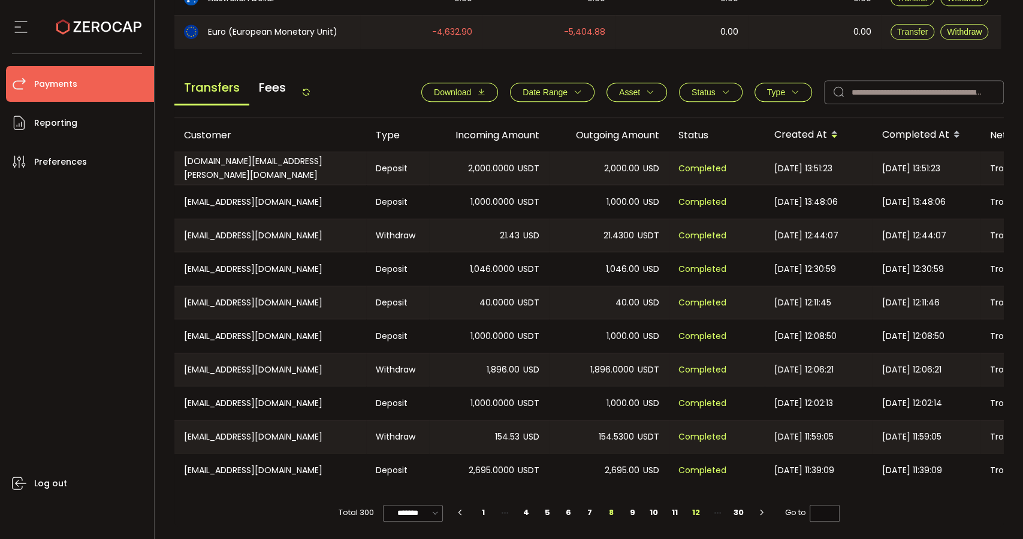
click at [696, 511] on li "12" at bounding box center [697, 513] width 22 height 17
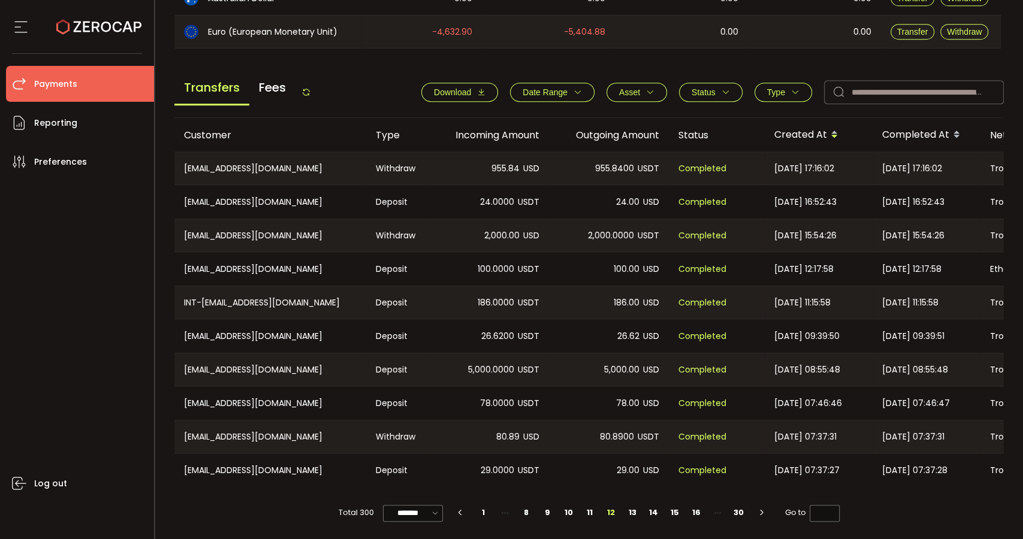
click at [478, 321] on div "26.6200 USDT" at bounding box center [489, 336] width 120 height 34
click at [563, 511] on li "10" at bounding box center [569, 513] width 22 height 17
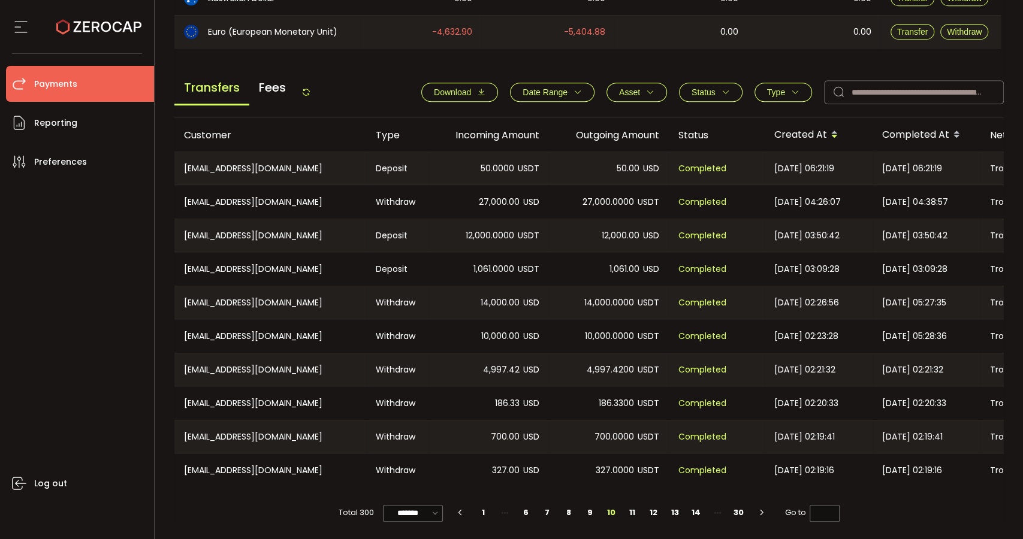
click at [461, 512] on icon "button" at bounding box center [460, 512] width 11 height 7
click at [458, 507] on button "button" at bounding box center [463, 513] width 22 height 17
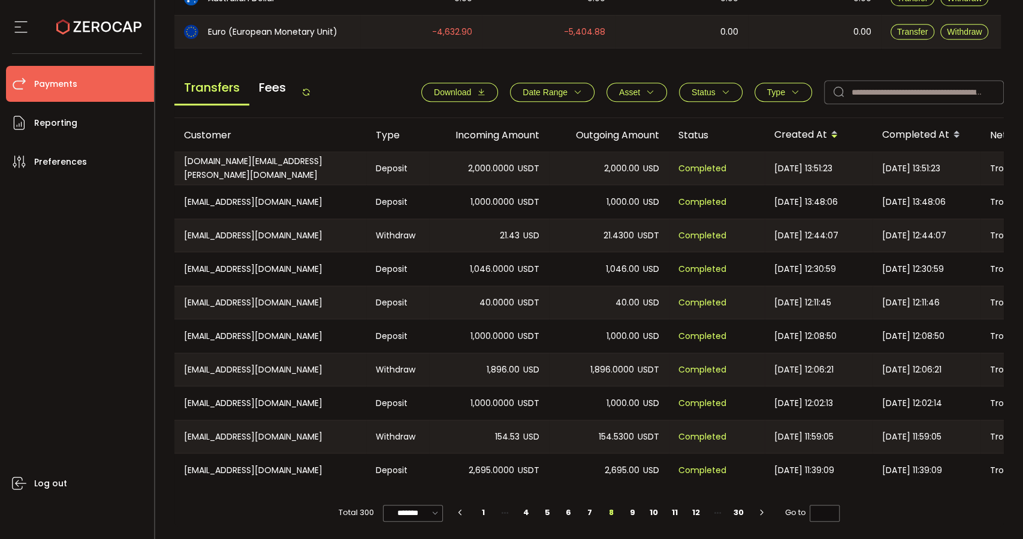
click at [463, 514] on icon "button" at bounding box center [460, 512] width 11 height 7
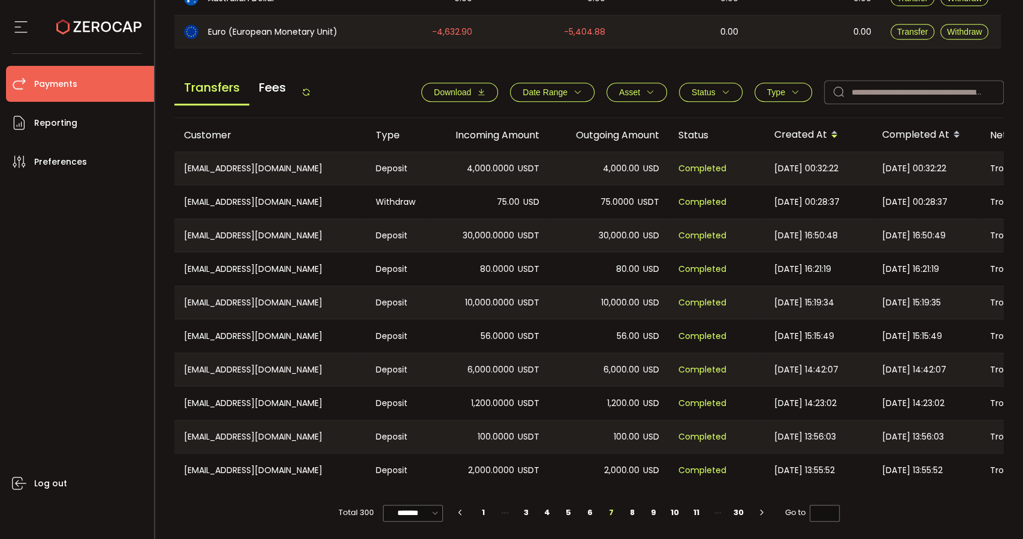
click at [459, 509] on icon "button" at bounding box center [460, 512] width 11 height 7
type input "*"
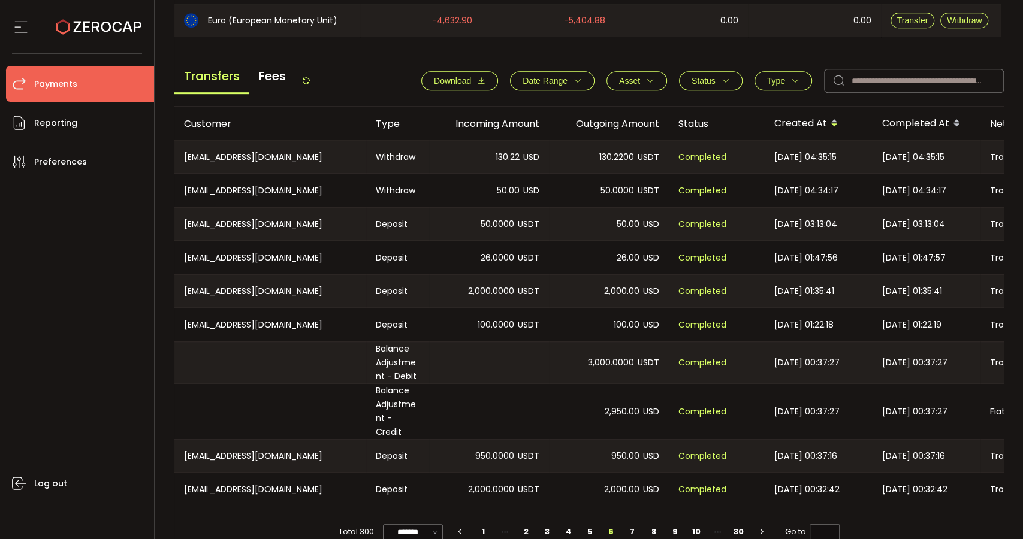
scroll to position [448, 0]
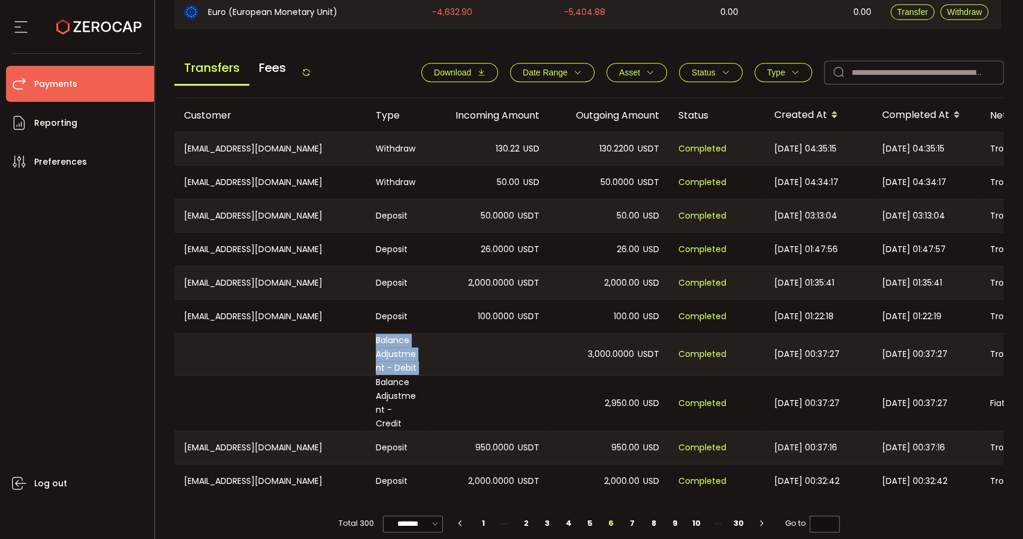
drag, startPoint x: 373, startPoint y: 338, endPoint x: 431, endPoint y: 348, distance: 58.4
click at [430, 348] on tr "Balance Adjustment - Debit 3,000.0000 USDT Completed 2025-01-07 00:37:27 2025-0…" at bounding box center [805, 354] width 1262 height 43
click at [415, 349] on div "Balance Adjustment - Debit" at bounding box center [397, 354] width 63 height 41
copy div "Balance Adjustme"
click at [628, 536] on main "Home Customers Action Queue Balance Assets Trading Balance Trading Balance (USD…" at bounding box center [589, 78] width 868 height 944
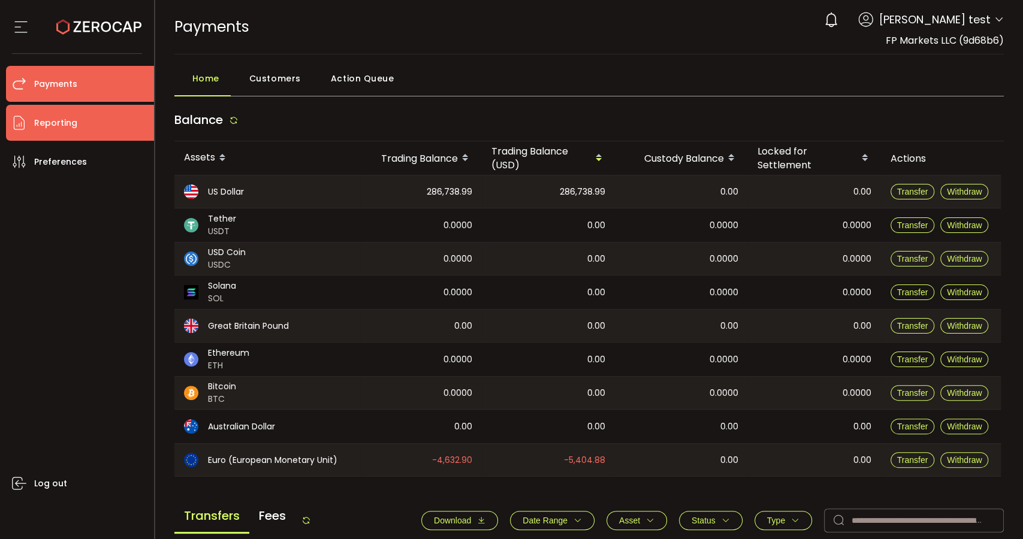
click at [56, 120] on span "Reporting" at bounding box center [55, 122] width 43 height 17
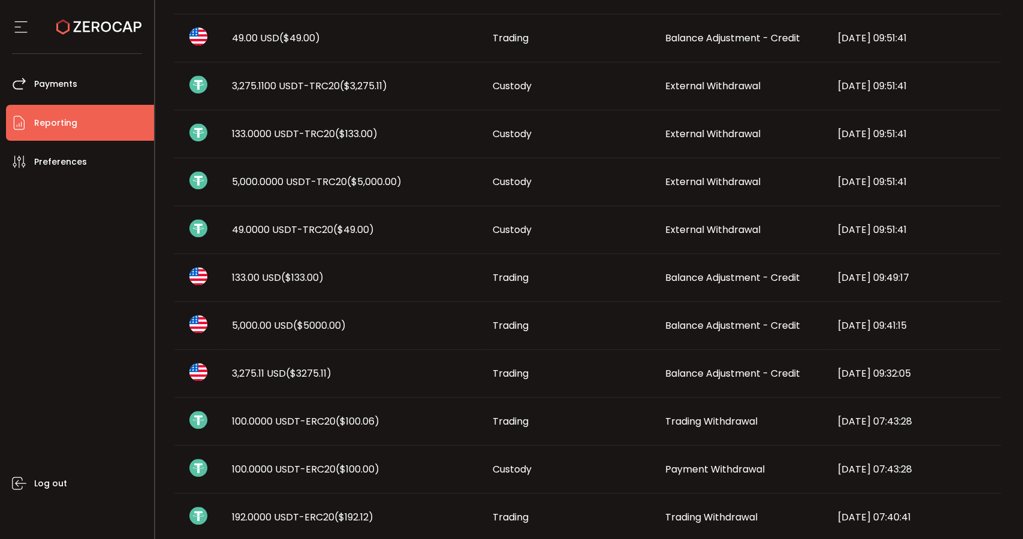
scroll to position [333, 0]
click at [664, 310] on td "Balance Adjustment - Credit" at bounding box center [742, 327] width 173 height 48
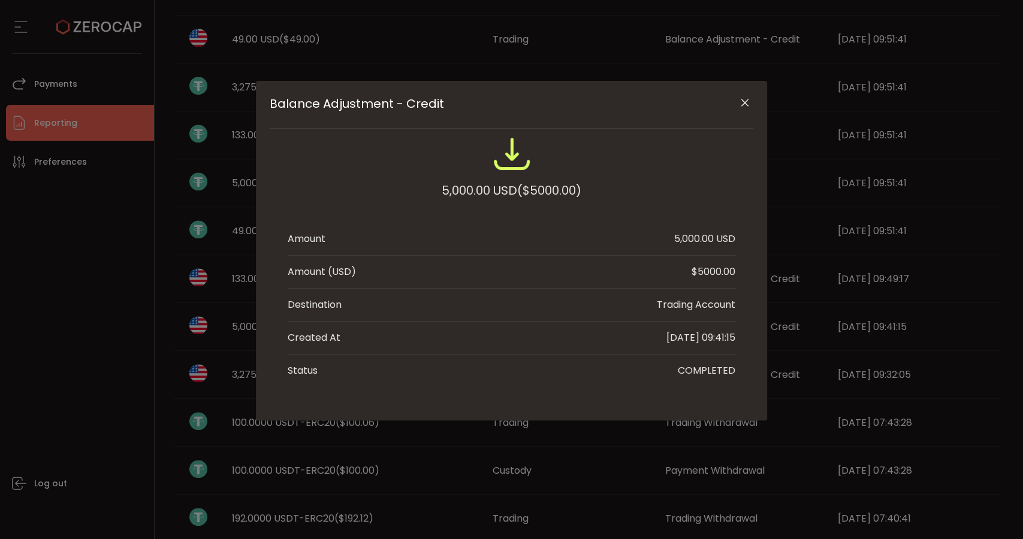
click at [668, 276] on li "Amount (USD) $5000.00" at bounding box center [512, 272] width 448 height 33
click at [743, 93] on button "Close" at bounding box center [744, 103] width 21 height 21
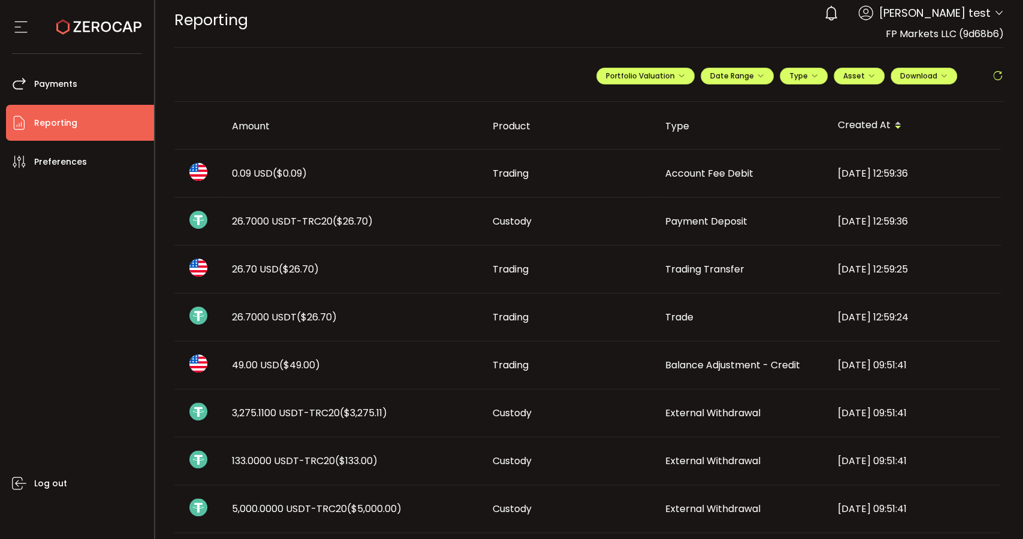
scroll to position [0, 0]
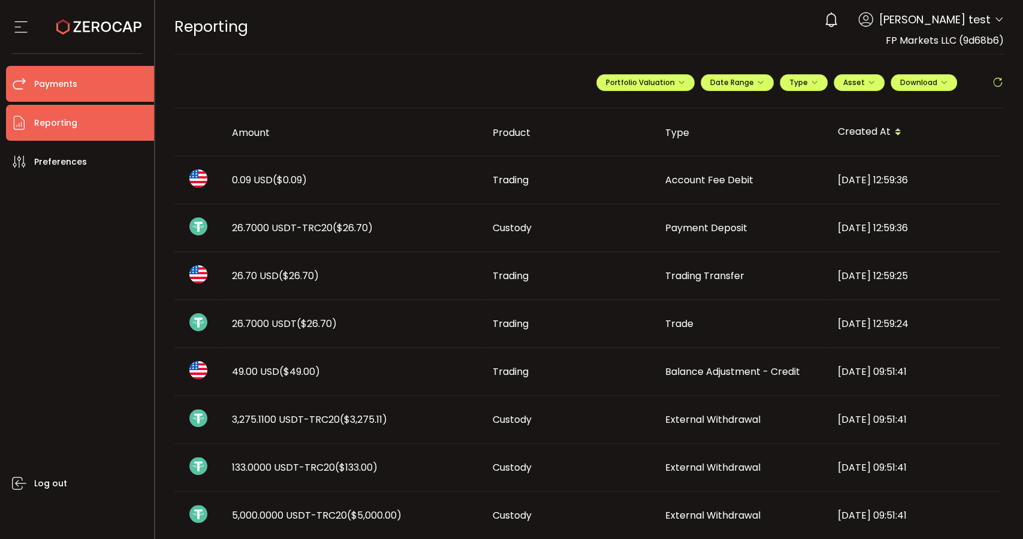
click at [43, 76] on span "Payments" at bounding box center [55, 84] width 43 height 17
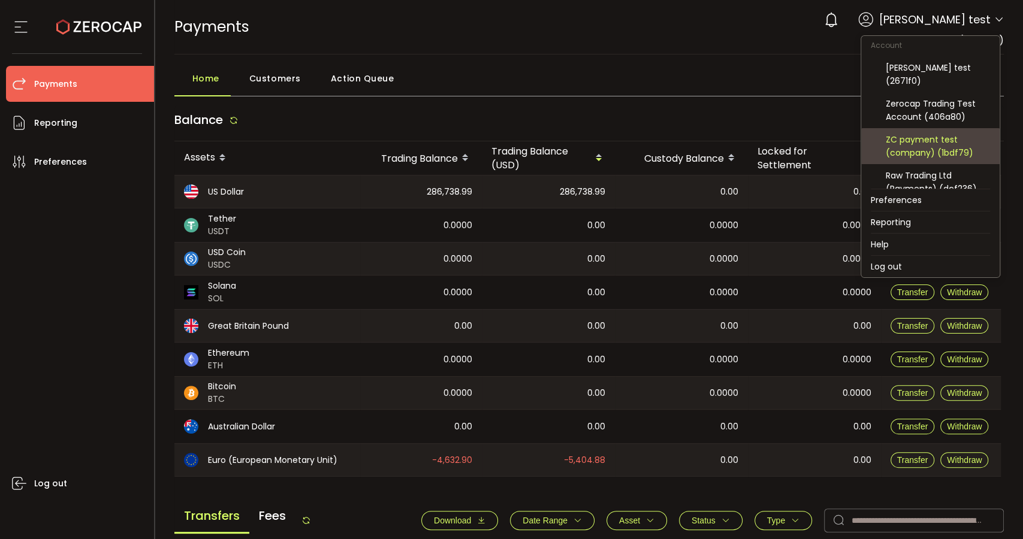
scroll to position [67, 0]
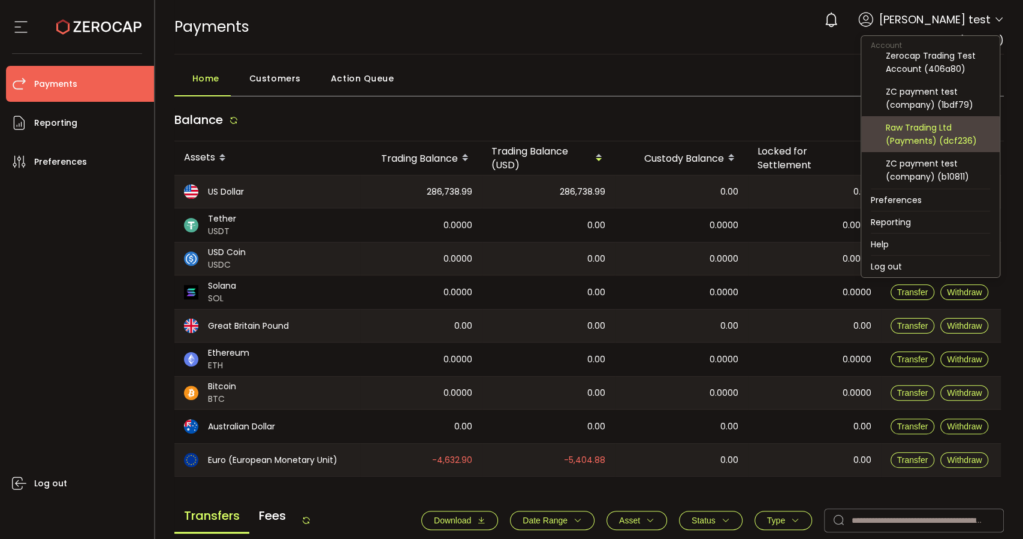
click at [940, 140] on div "Raw Trading Ltd (Payments) (dcf236)" at bounding box center [938, 134] width 104 height 26
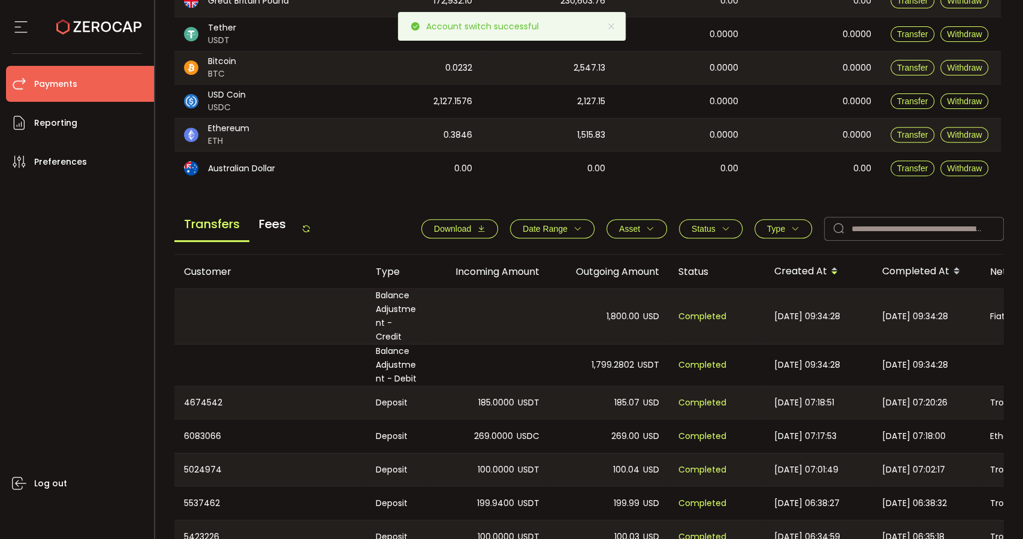
scroll to position [333, 0]
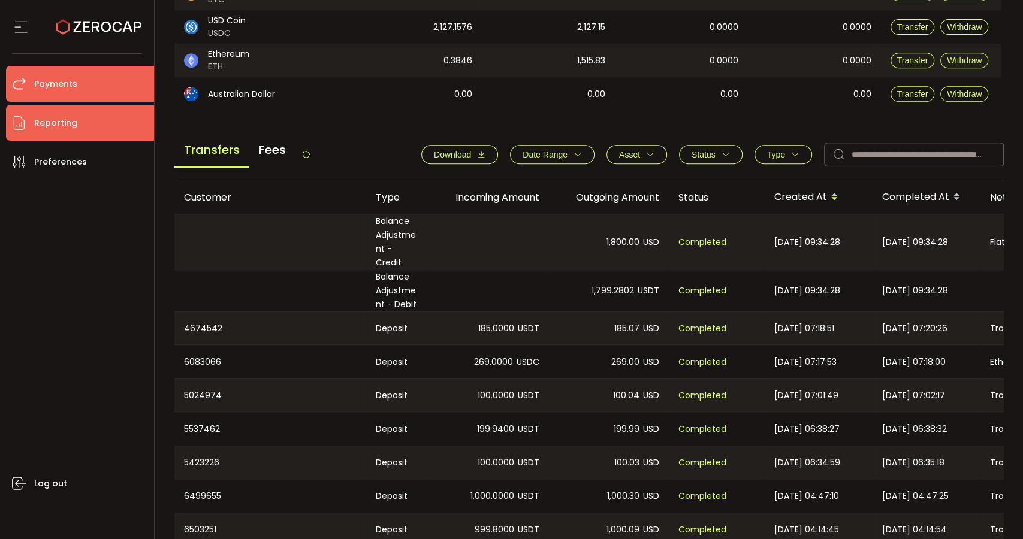
click at [64, 117] on span "Reporting" at bounding box center [55, 122] width 43 height 17
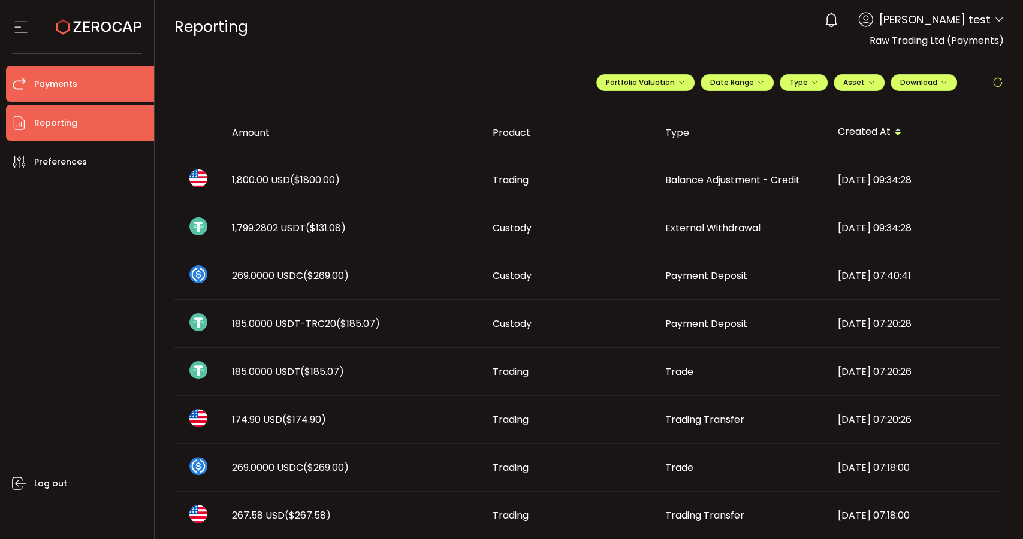
click at [92, 89] on li "Payments" at bounding box center [80, 84] width 148 height 36
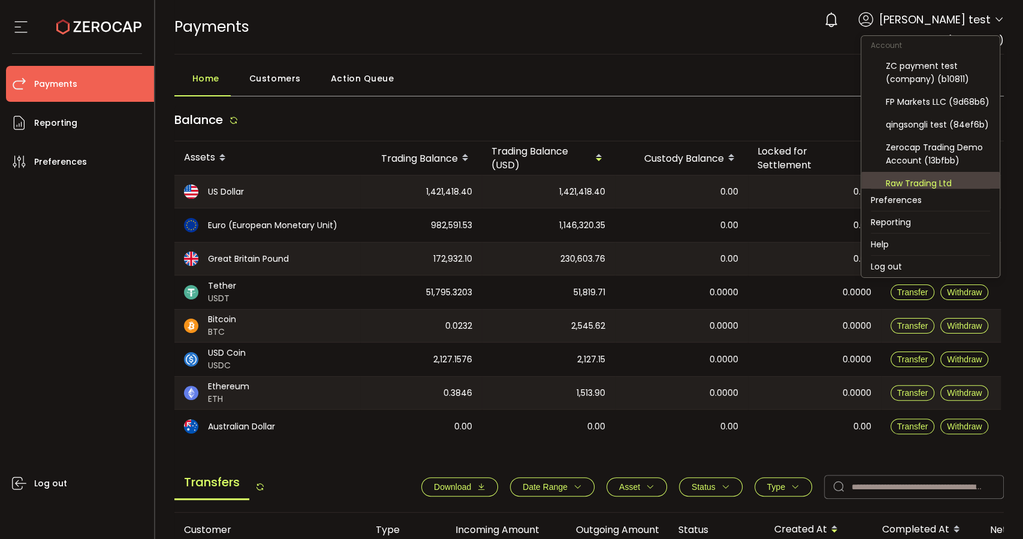
scroll to position [197, 0]
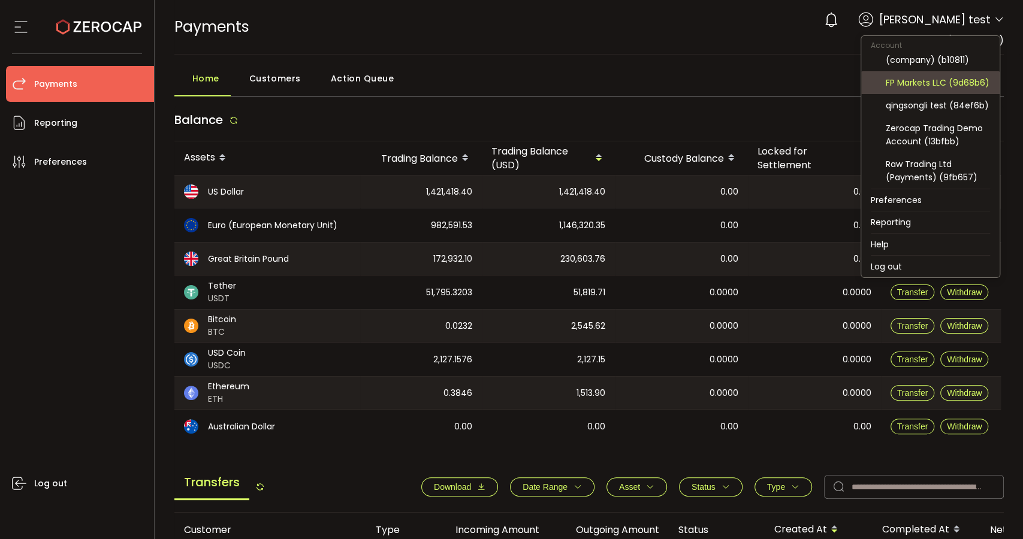
click at [942, 78] on div "FP Markets LLC (9d68b6)" at bounding box center [938, 82] width 104 height 13
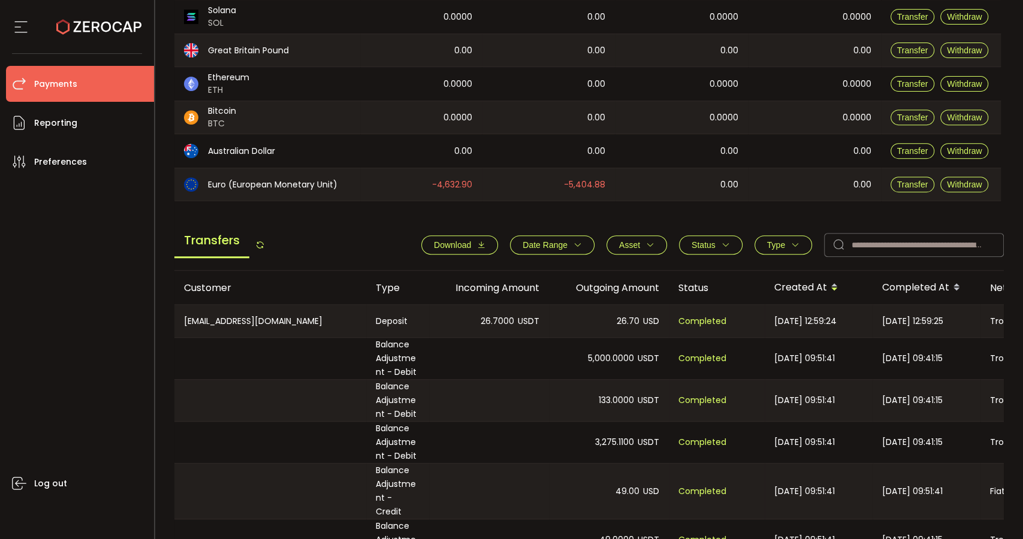
scroll to position [232, 0]
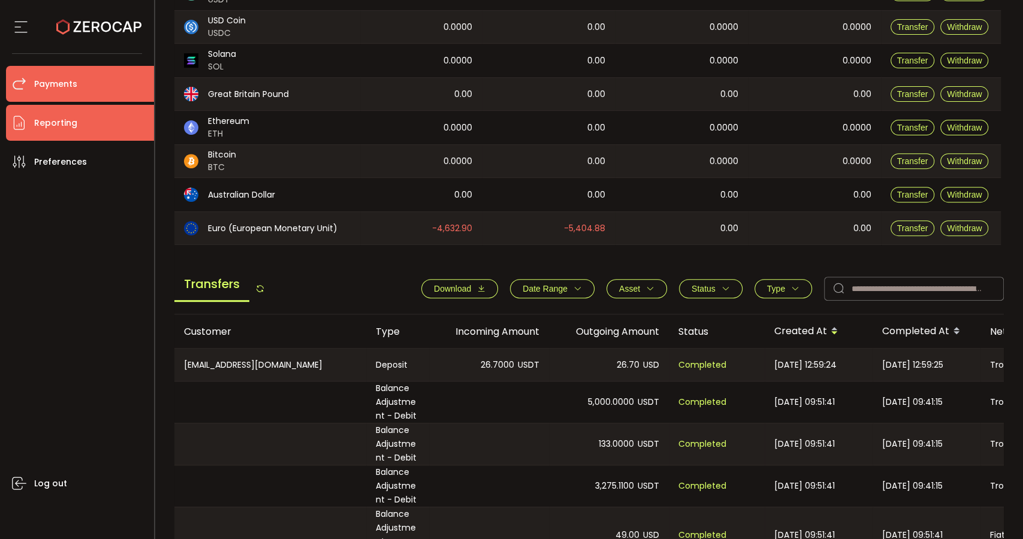
click at [75, 120] on span "Reporting" at bounding box center [55, 122] width 43 height 17
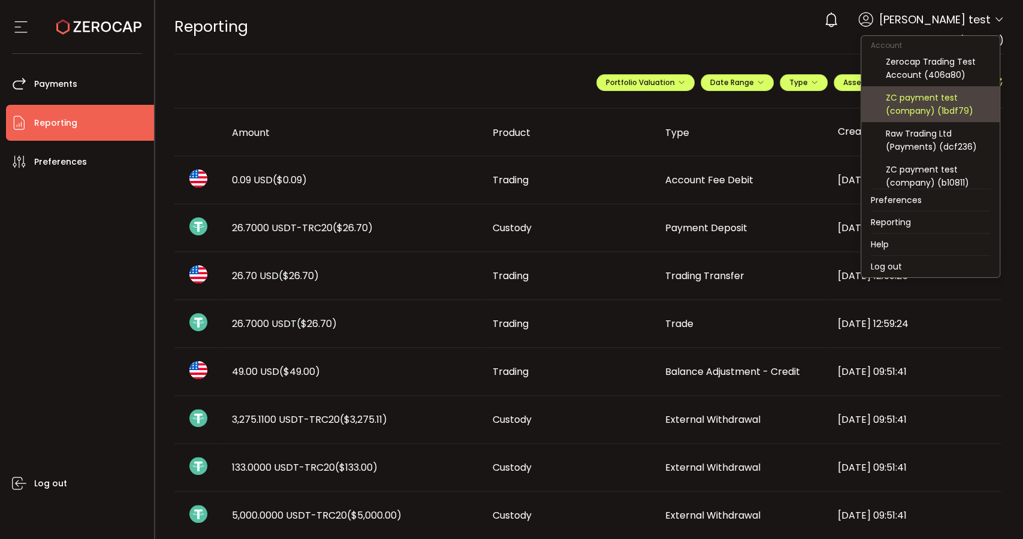
scroll to position [67, 0]
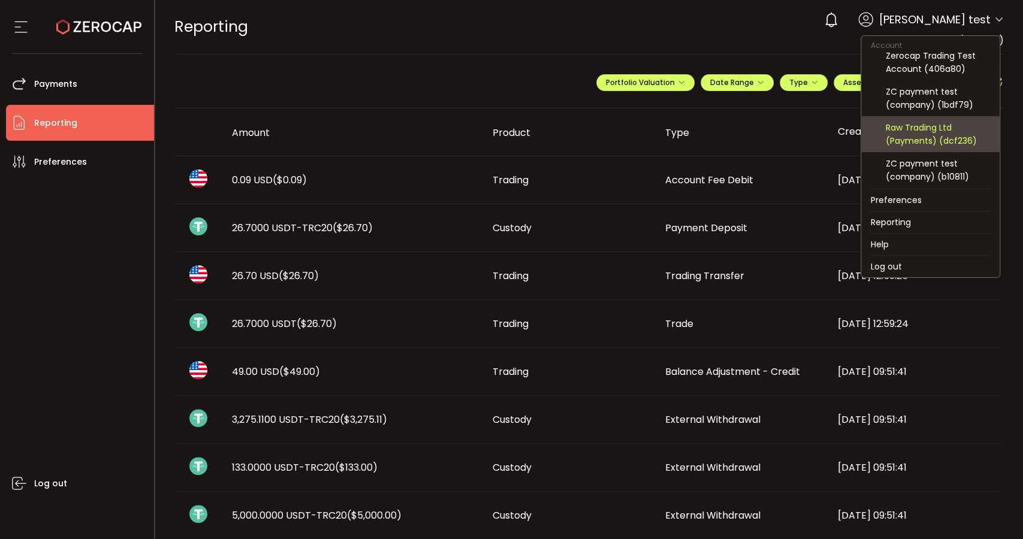
click at [944, 143] on div "Raw Trading Ltd (Payments) (dcf236)" at bounding box center [938, 134] width 104 height 26
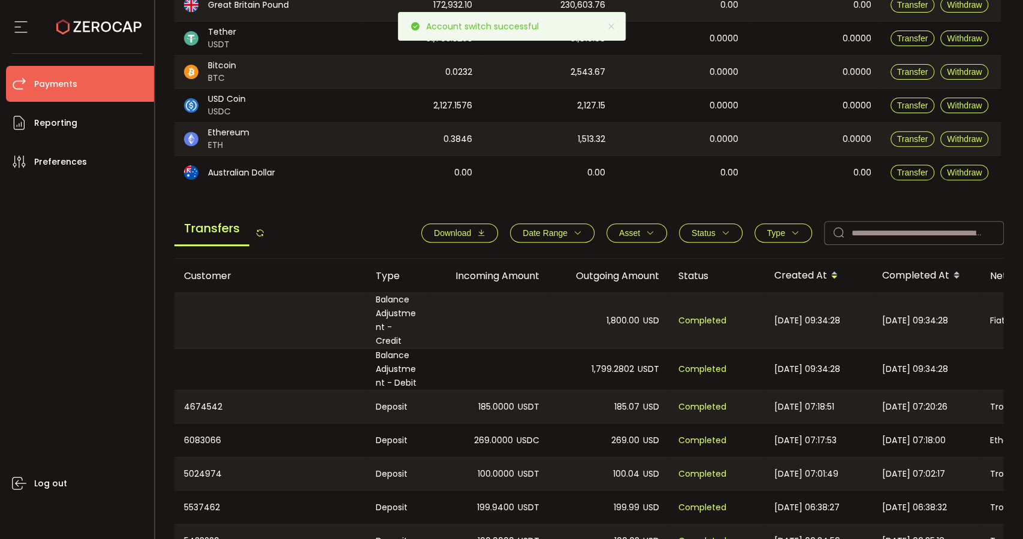
scroll to position [333, 0]
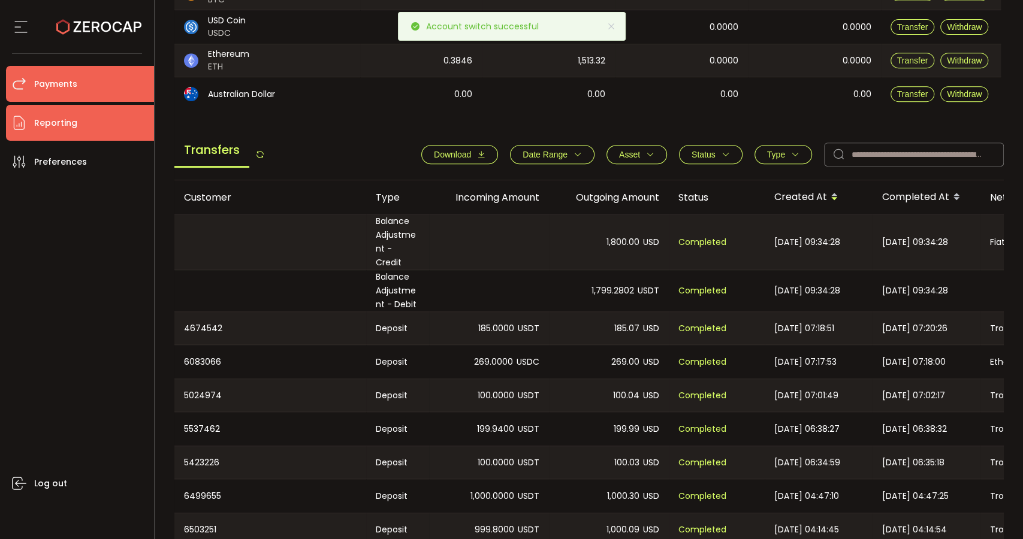
click at [58, 110] on li "Reporting" at bounding box center [80, 123] width 148 height 36
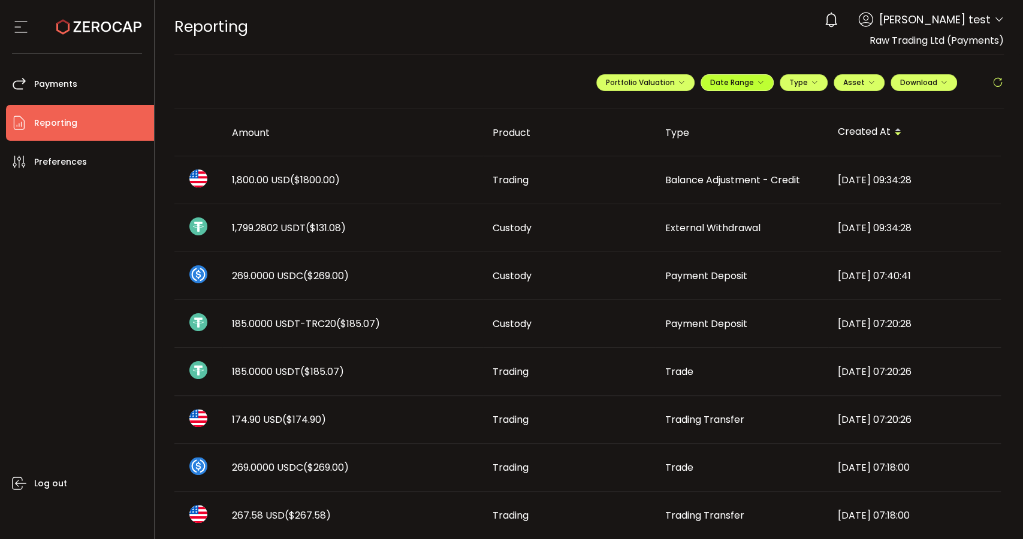
click at [743, 80] on span "Date Range" at bounding box center [737, 82] width 54 height 10
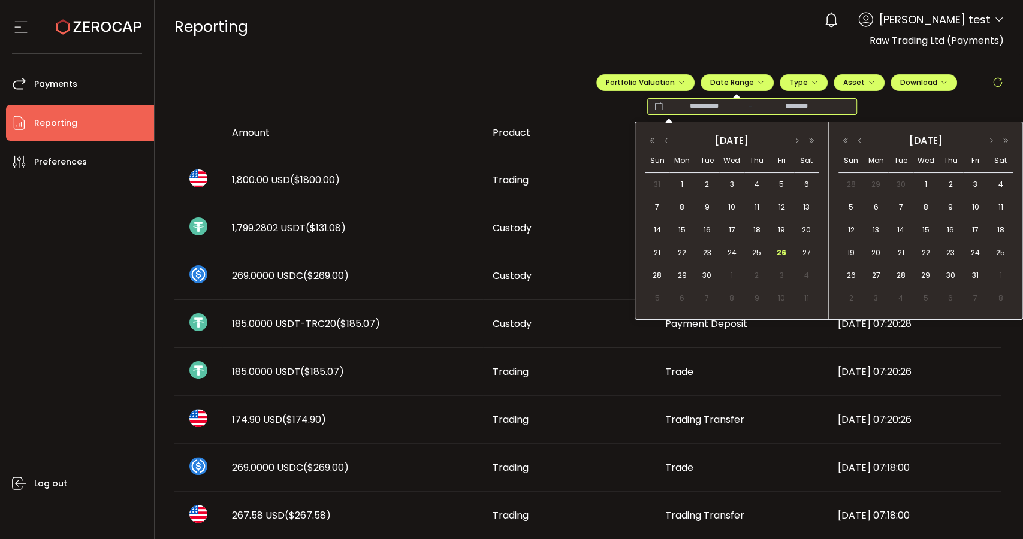
click at [699, 103] on input at bounding box center [704, 107] width 77 height 12
click at [735, 253] on span "24" at bounding box center [732, 253] width 14 height 14
click at [783, 251] on span "26" at bounding box center [781, 253] width 14 height 14
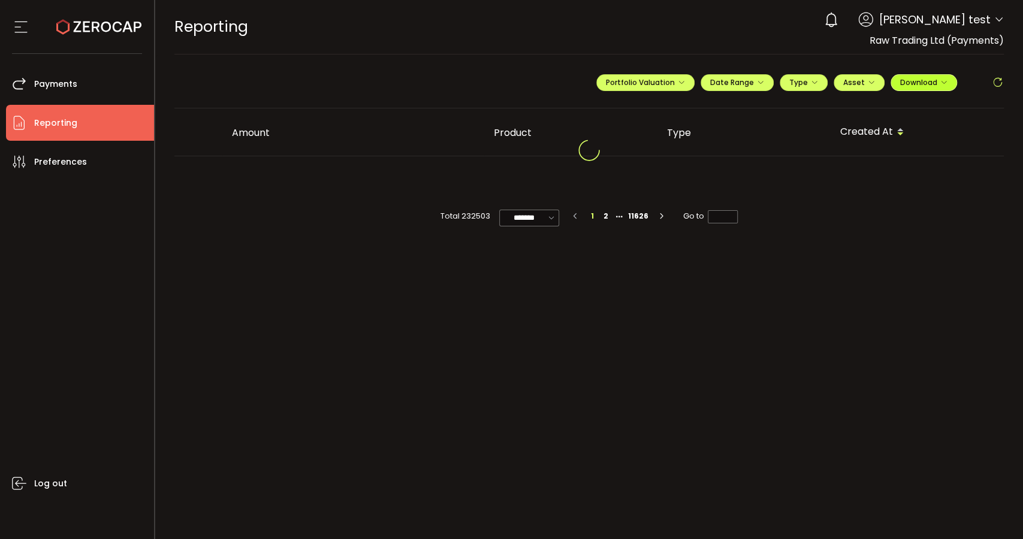
click at [935, 76] on button "Download" at bounding box center [924, 82] width 67 height 17
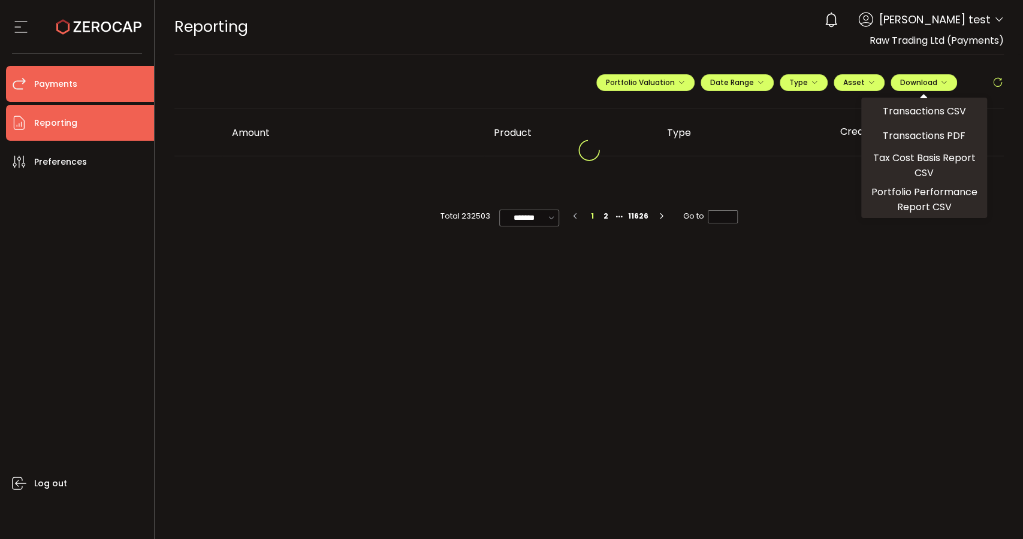
click at [91, 81] on li "Payments" at bounding box center [80, 84] width 148 height 36
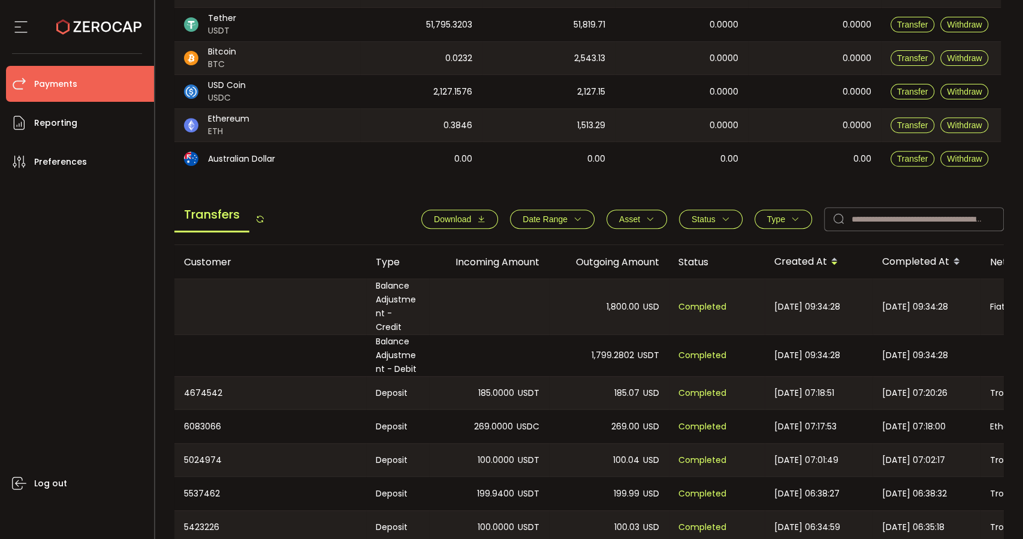
scroll to position [333, 0]
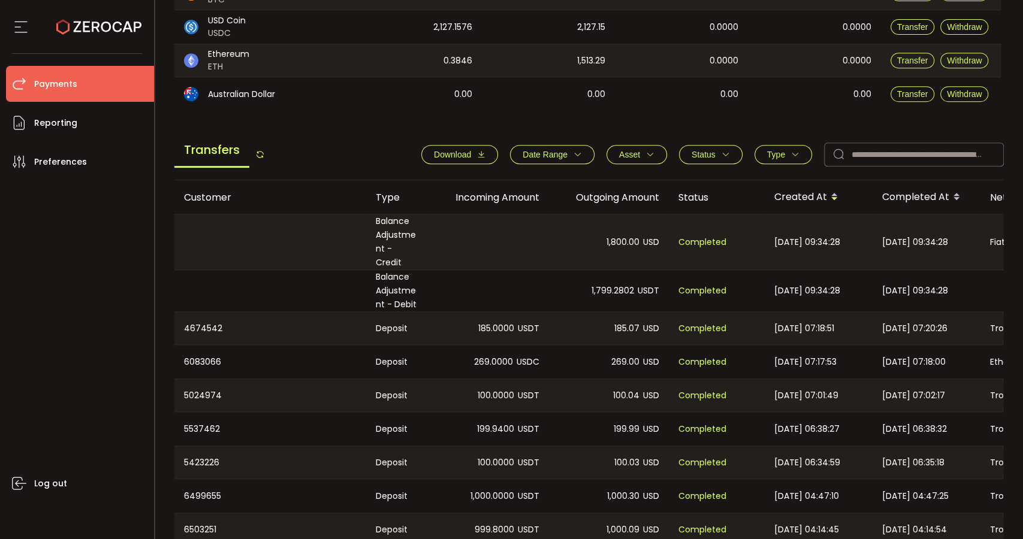
click at [538, 155] on span "Date Range" at bounding box center [545, 155] width 45 height 10
click at [522, 174] on input at bounding box center [527, 182] width 36 height 19
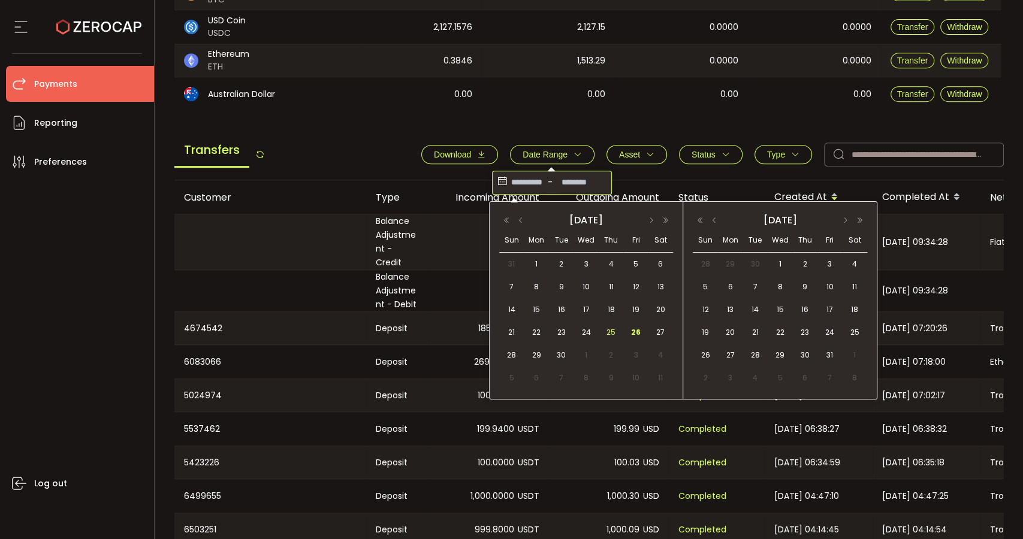
click at [608, 330] on span "25" at bounding box center [611, 332] width 14 height 14
click at [633, 333] on span "26" at bounding box center [636, 332] width 14 height 14
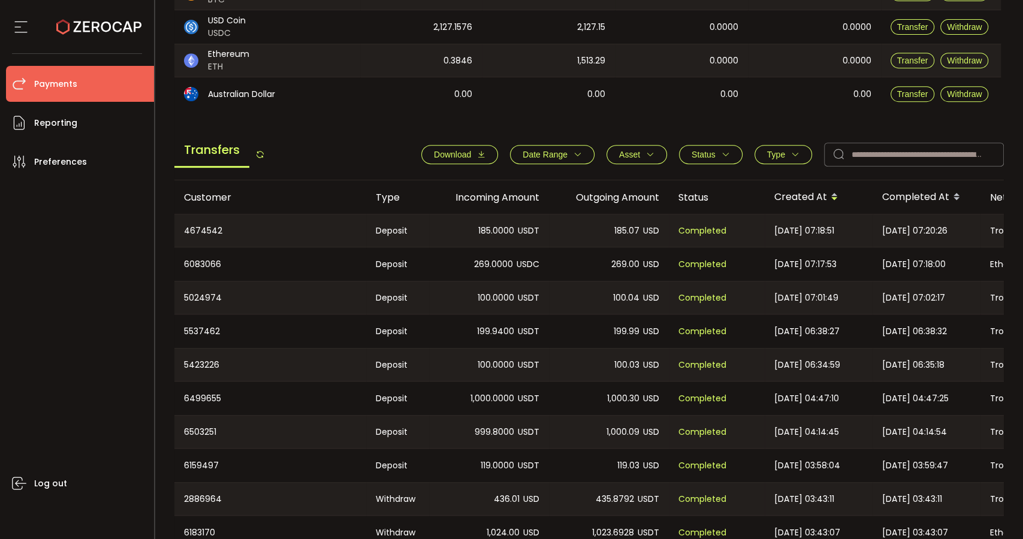
scroll to position [398, 0]
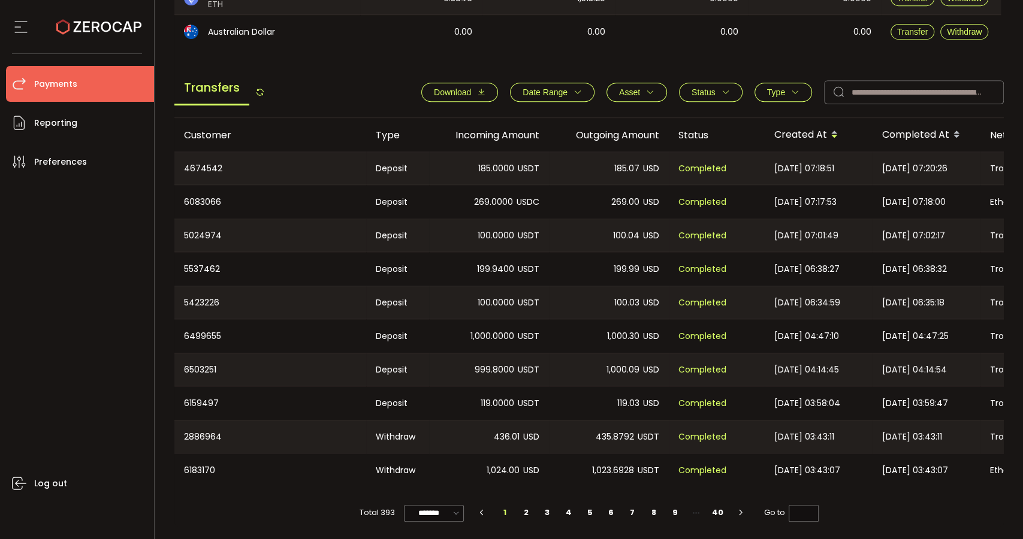
click at [263, 88] on icon at bounding box center [260, 93] width 10 height 10
click at [538, 90] on span "Date Range" at bounding box center [545, 93] width 45 height 10
click at [597, 111] on icon at bounding box center [598, 120] width 13 height 19
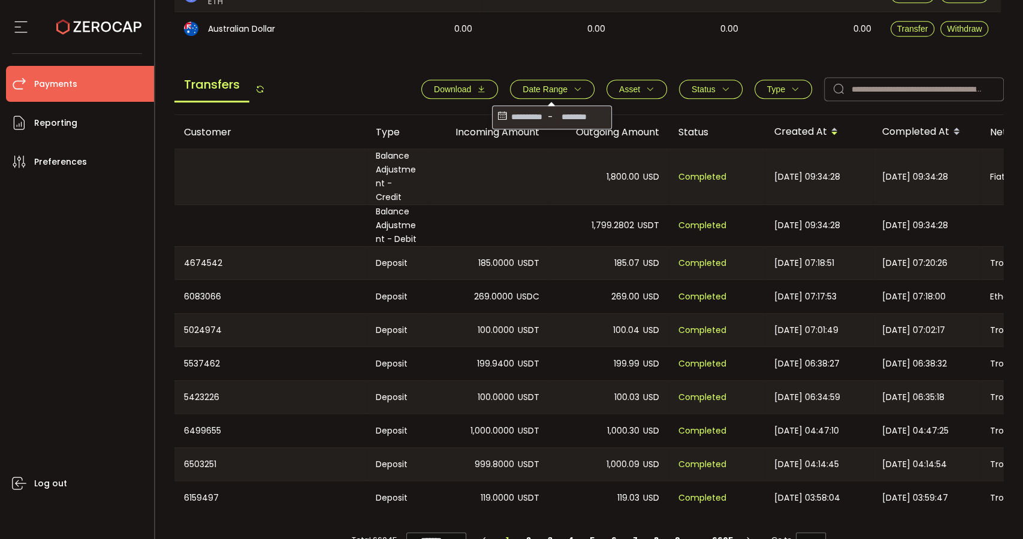
click at [478, 90] on icon "button" at bounding box center [481, 89] width 8 height 8
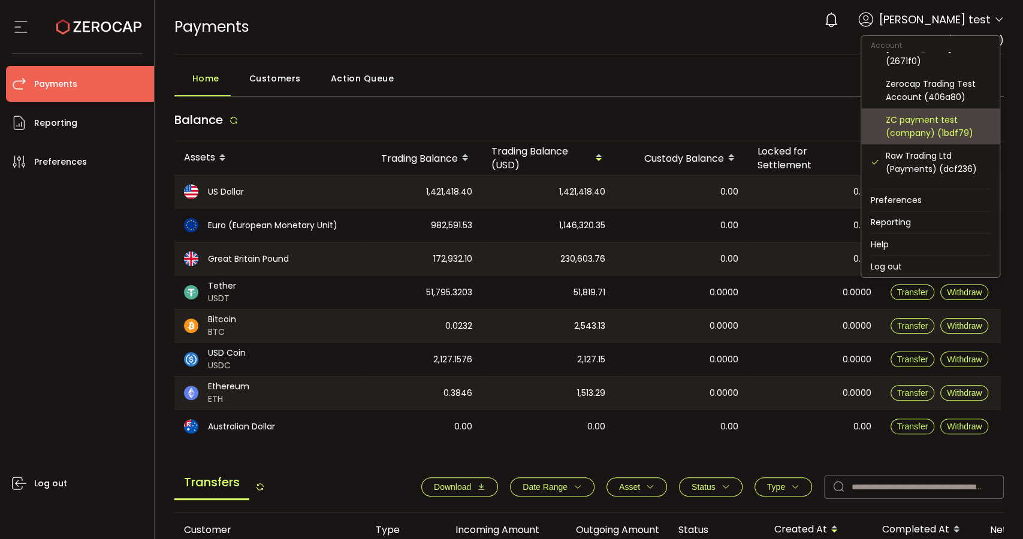
scroll to position [133, 0]
click at [952, 133] on div "FP Markets LLC (9d68b6)" at bounding box center [938, 132] width 104 height 13
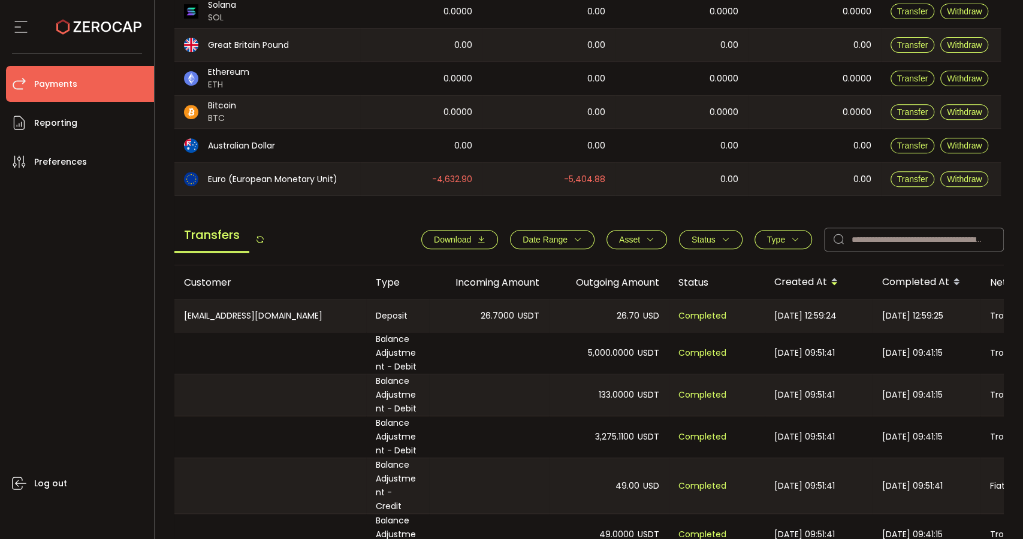
scroll to position [333, 0]
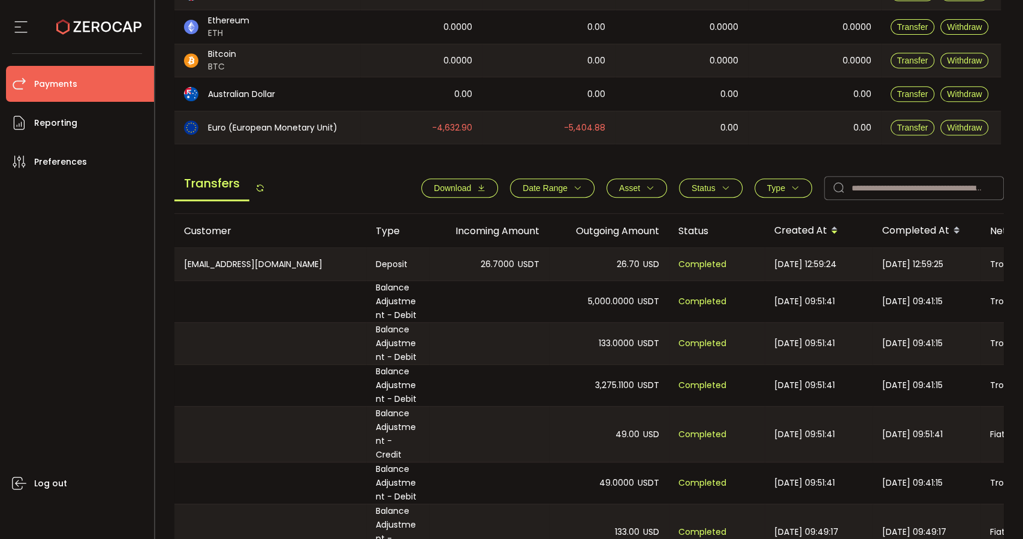
click at [455, 179] on button "Download" at bounding box center [459, 188] width 77 height 19
